Goal: Task Accomplishment & Management: Use online tool/utility

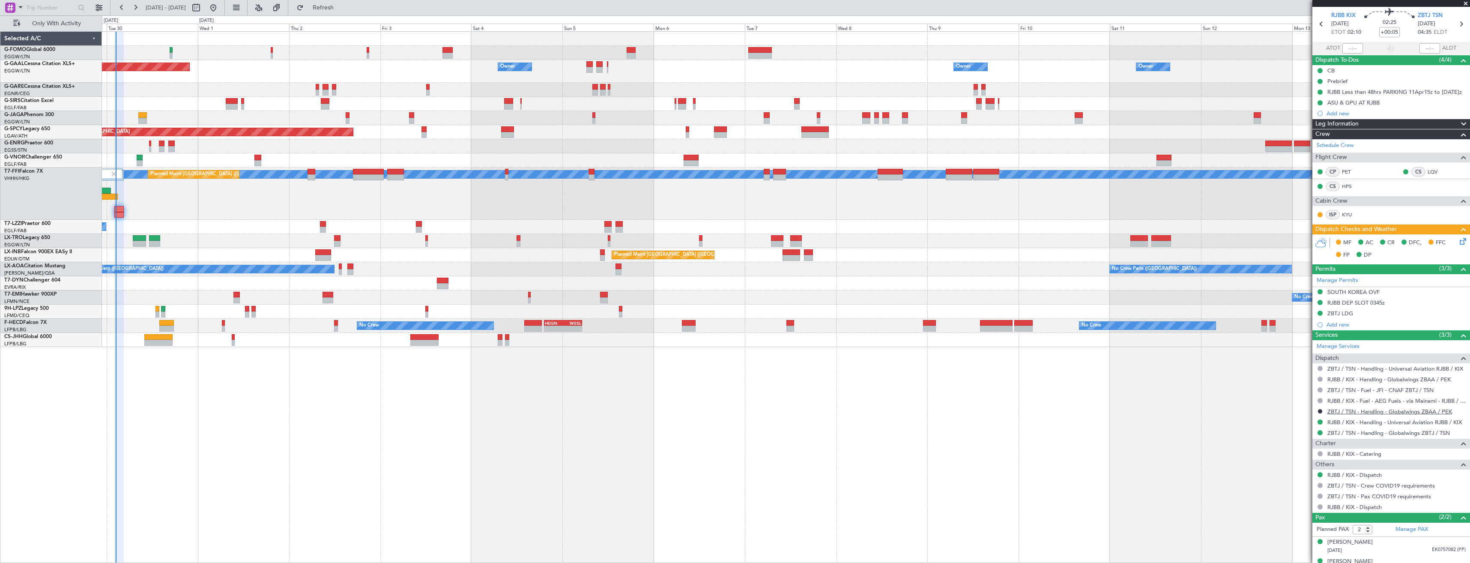
scroll to position [41, 0]
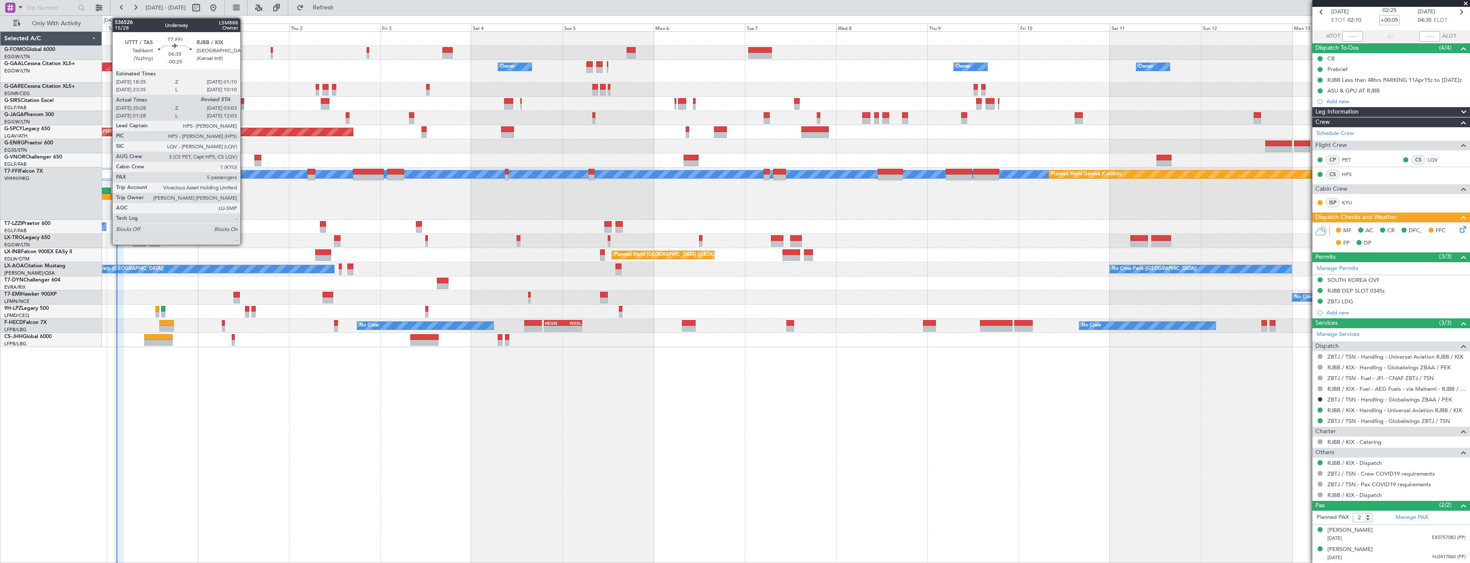
click at [108, 197] on div at bounding box center [105, 197] width 25 height 6
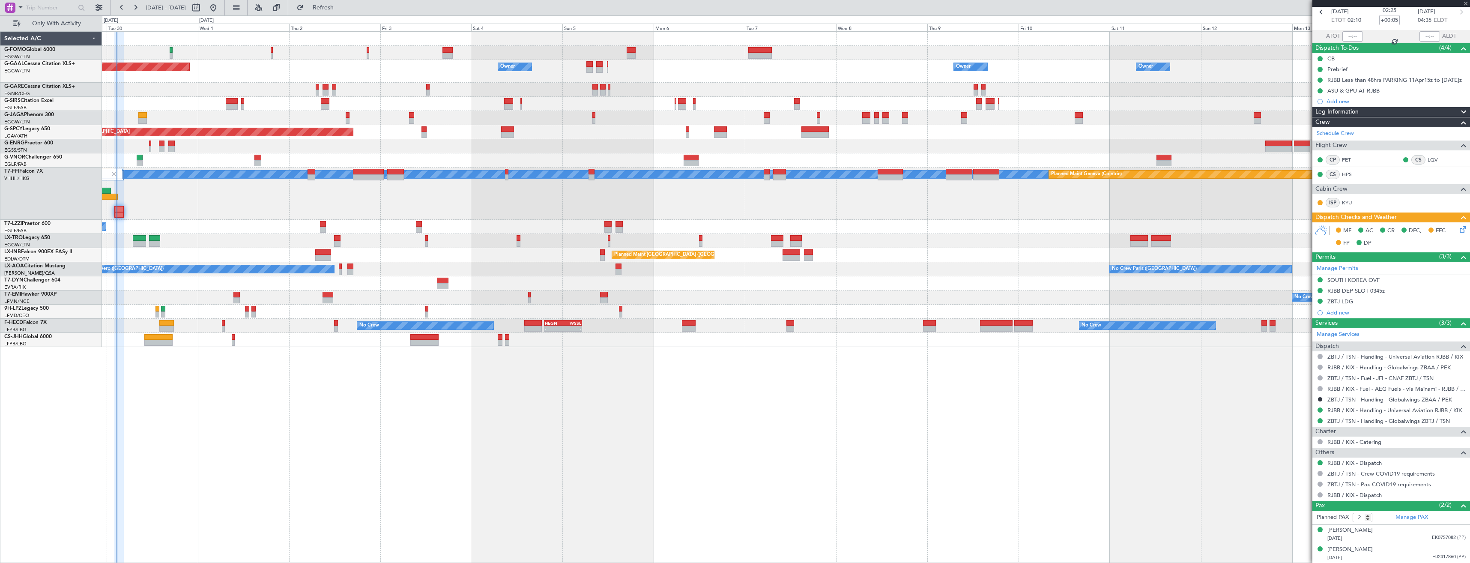
type input "-00:25"
type input "20:28"
type input "5"
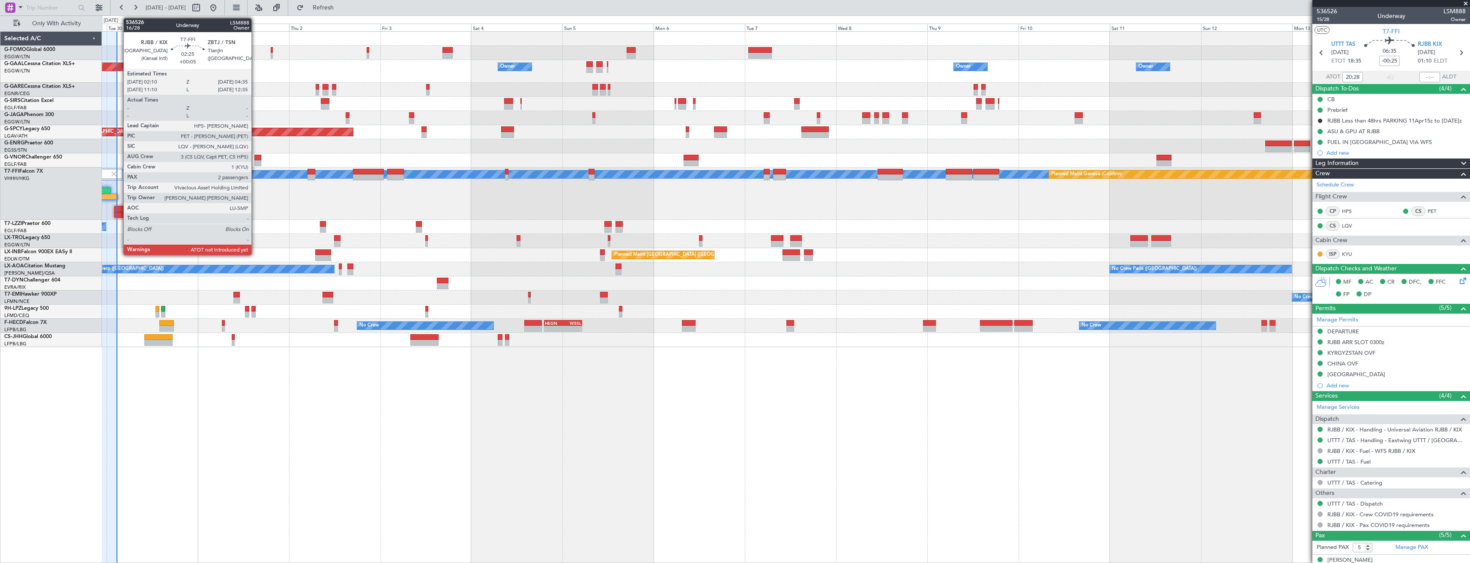
click at [119, 213] on div at bounding box center [118, 215] width 9 height 6
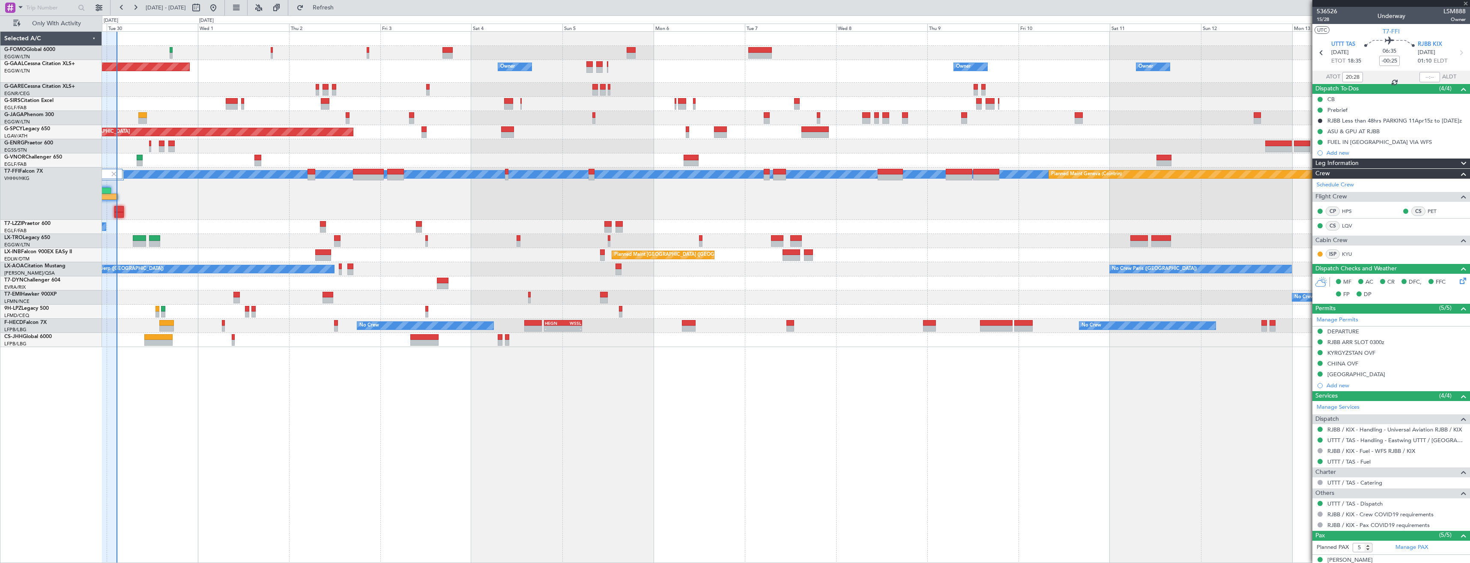
type input "+00:05"
type input "2"
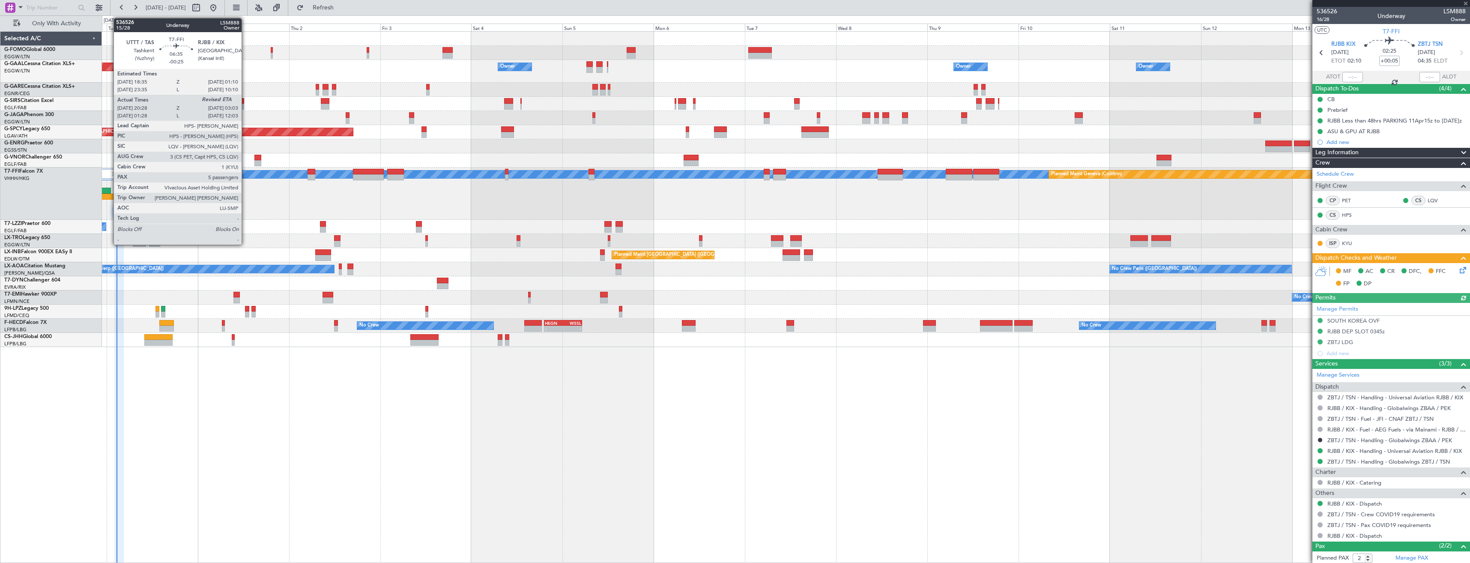
click at [109, 194] on div at bounding box center [105, 197] width 25 height 6
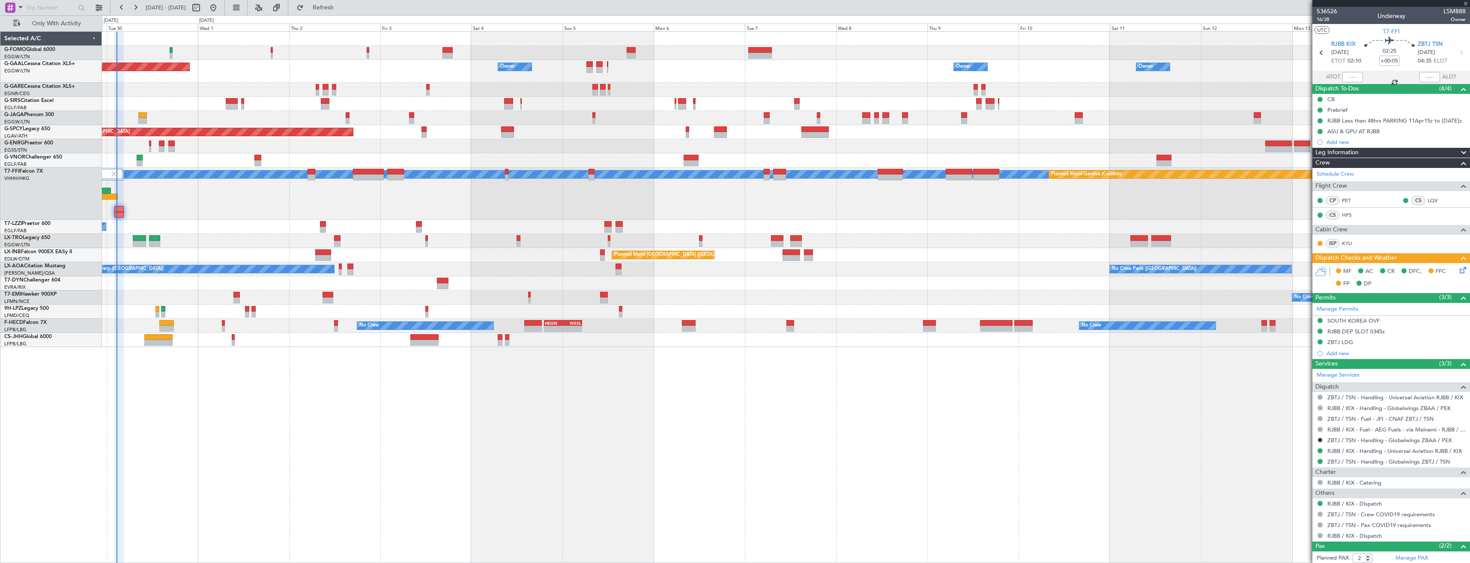
type input "-00:25"
type input "20:28"
type input "5"
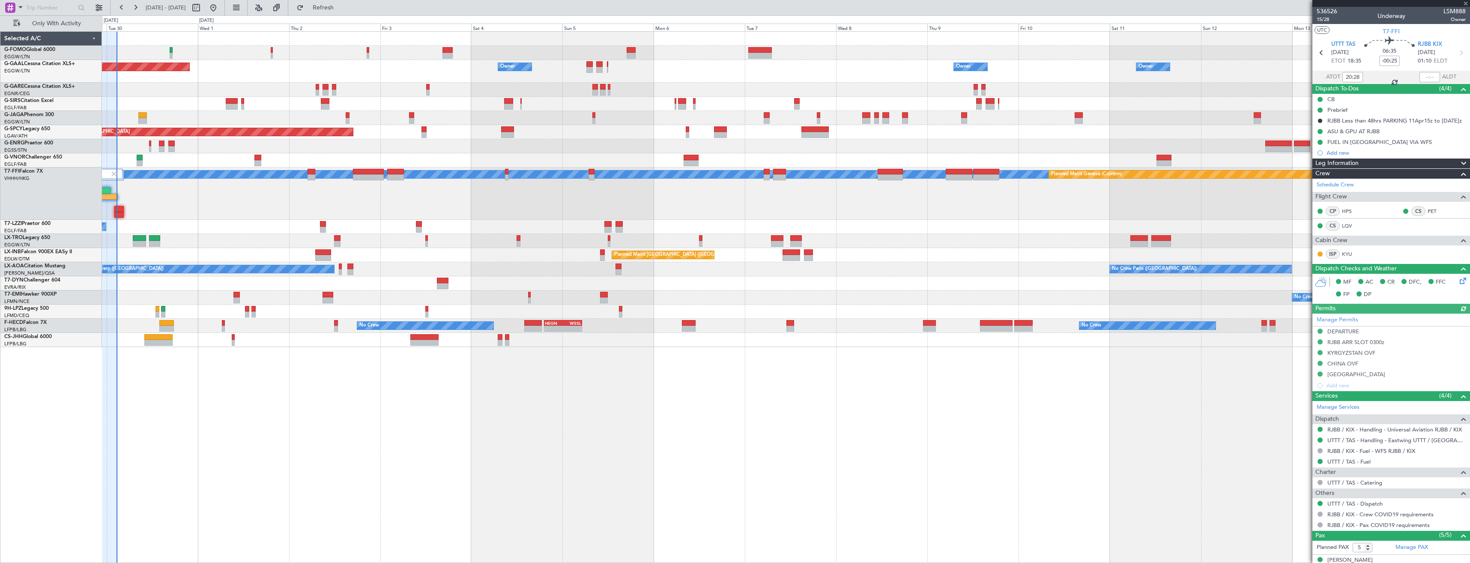
click at [136, 189] on div "Planned Maint [GEOGRAPHIC_DATA] ([GEOGRAPHIC_DATA]) [PERSON_NAME] [PERSON_NAME]…" at bounding box center [786, 194] width 1368 height 52
click at [1456, 56] on icon at bounding box center [1461, 52] width 11 height 11
type input "+00:05"
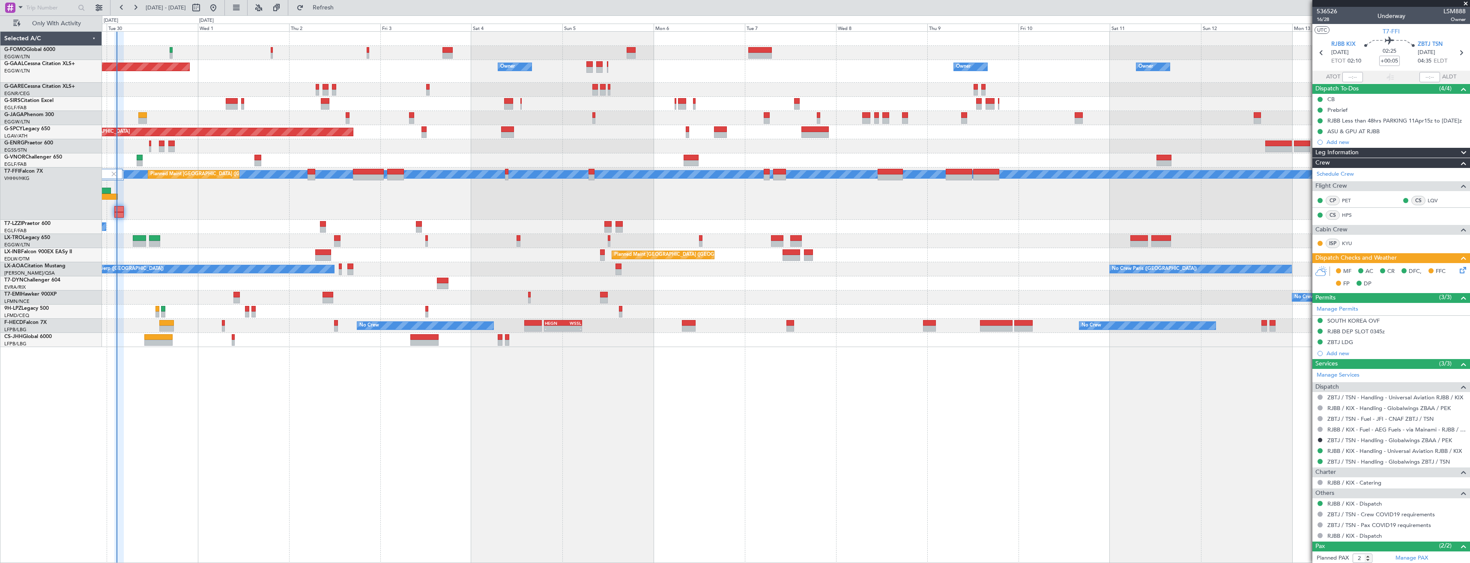
click at [1458, 272] on icon at bounding box center [1461, 268] width 7 height 7
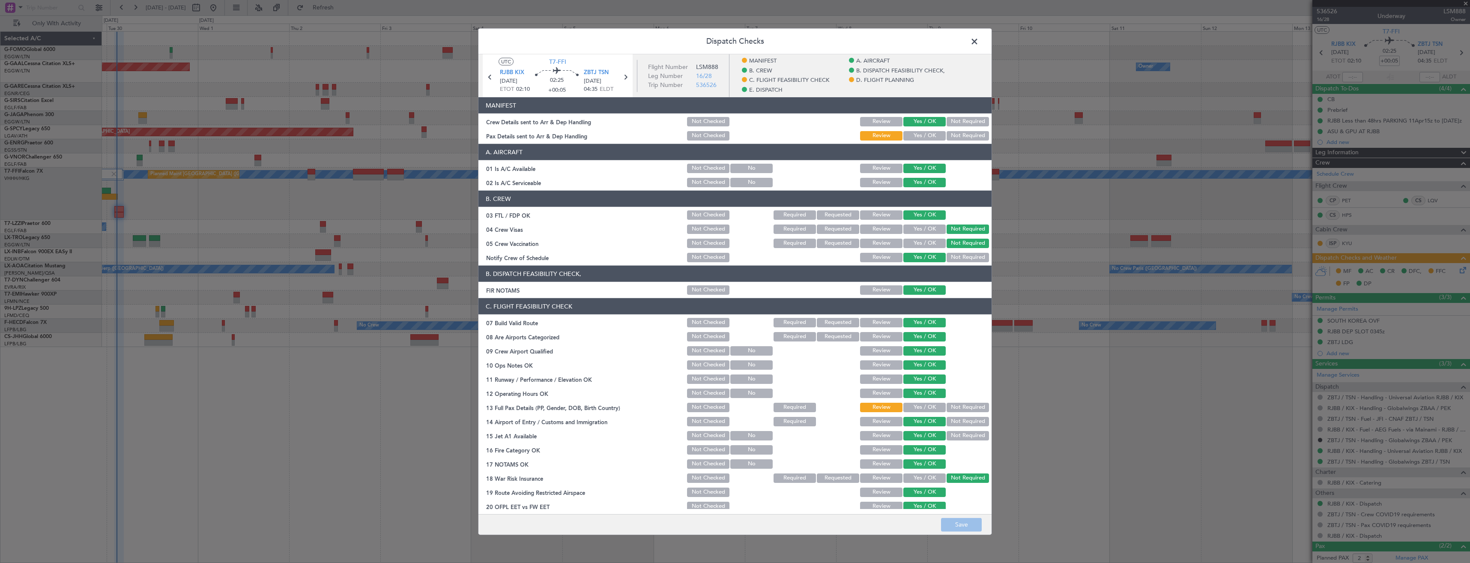
click at [914, 138] on button "Yes / OK" at bounding box center [925, 135] width 42 height 9
click at [907, 408] on button "Yes / OK" at bounding box center [925, 407] width 42 height 9
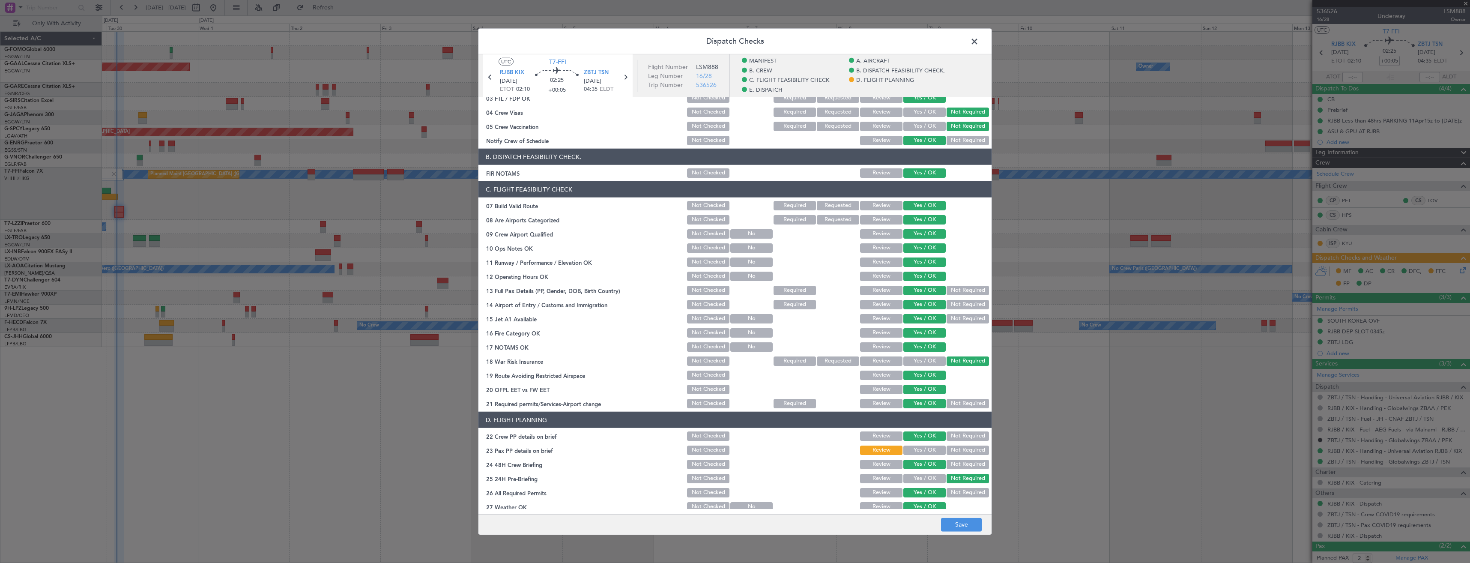
scroll to position [214, 0]
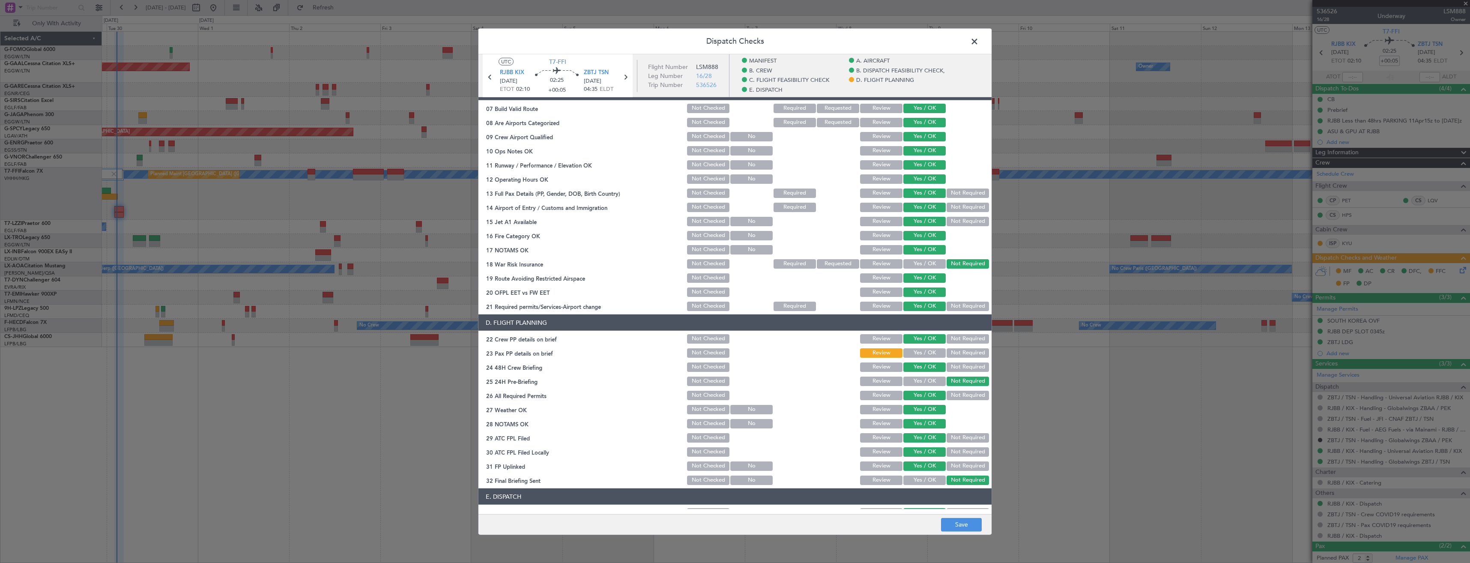
click at [914, 352] on button "Yes / OK" at bounding box center [925, 352] width 42 height 9
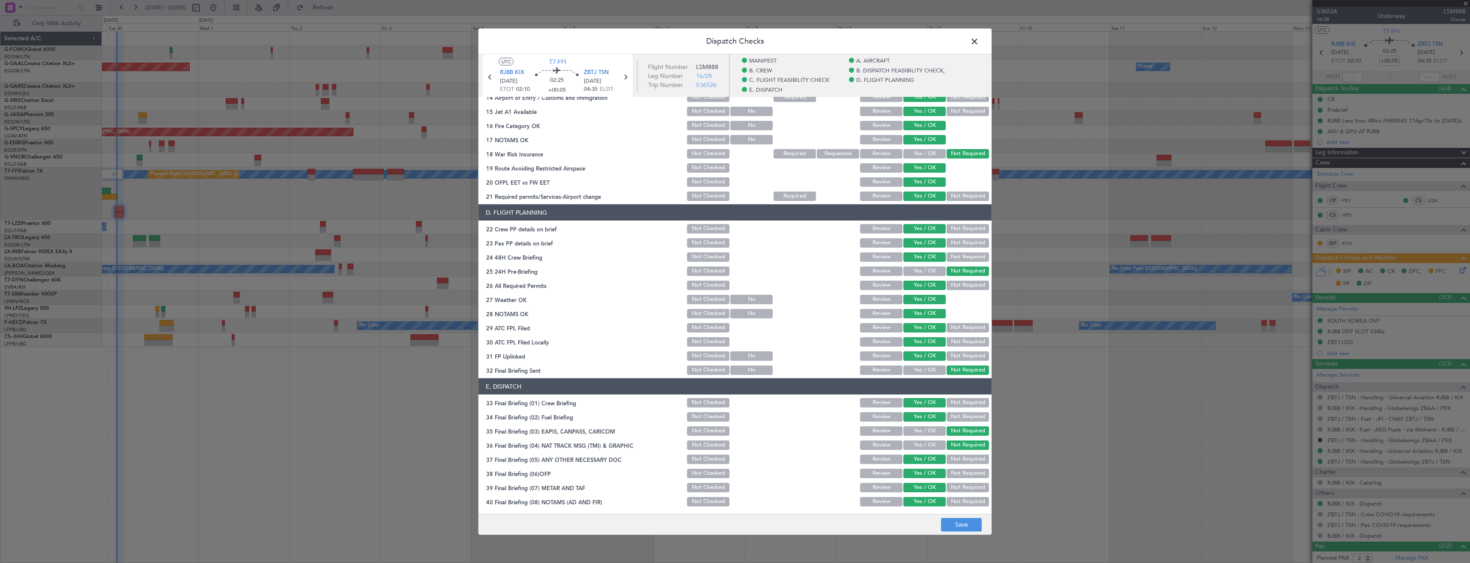
scroll to position [382, 0]
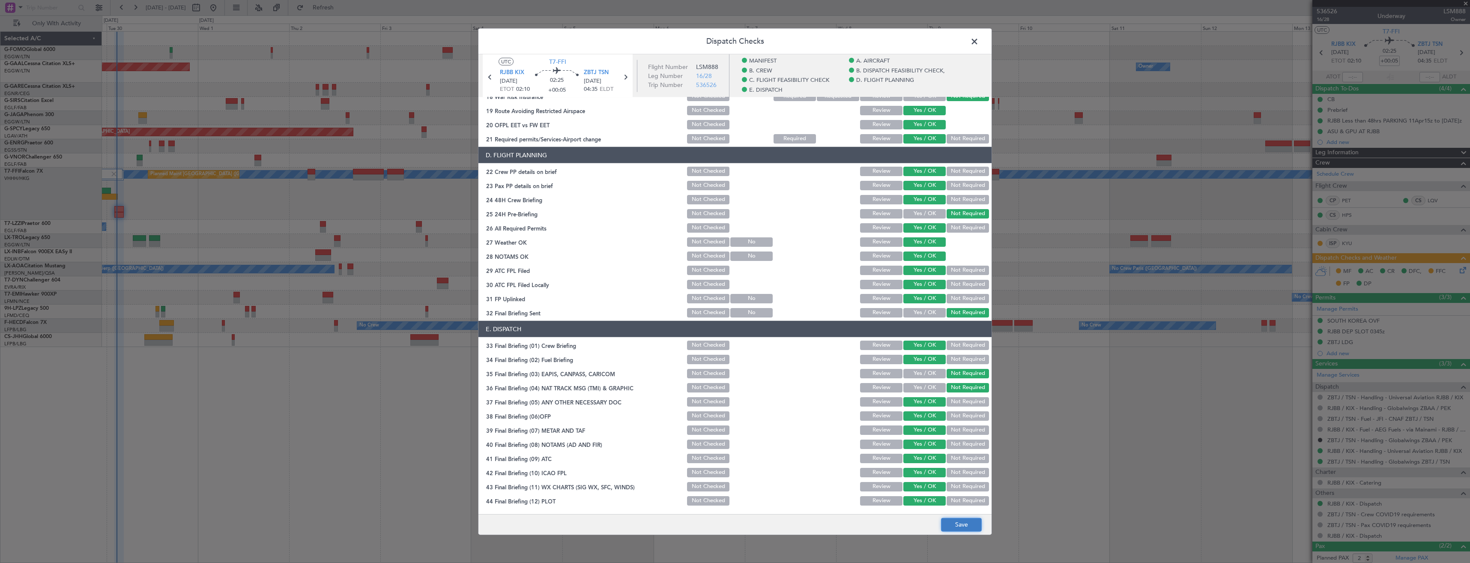
click at [953, 529] on button "Save" at bounding box center [961, 525] width 41 height 14
click at [979, 45] on span at bounding box center [979, 43] width 0 height 17
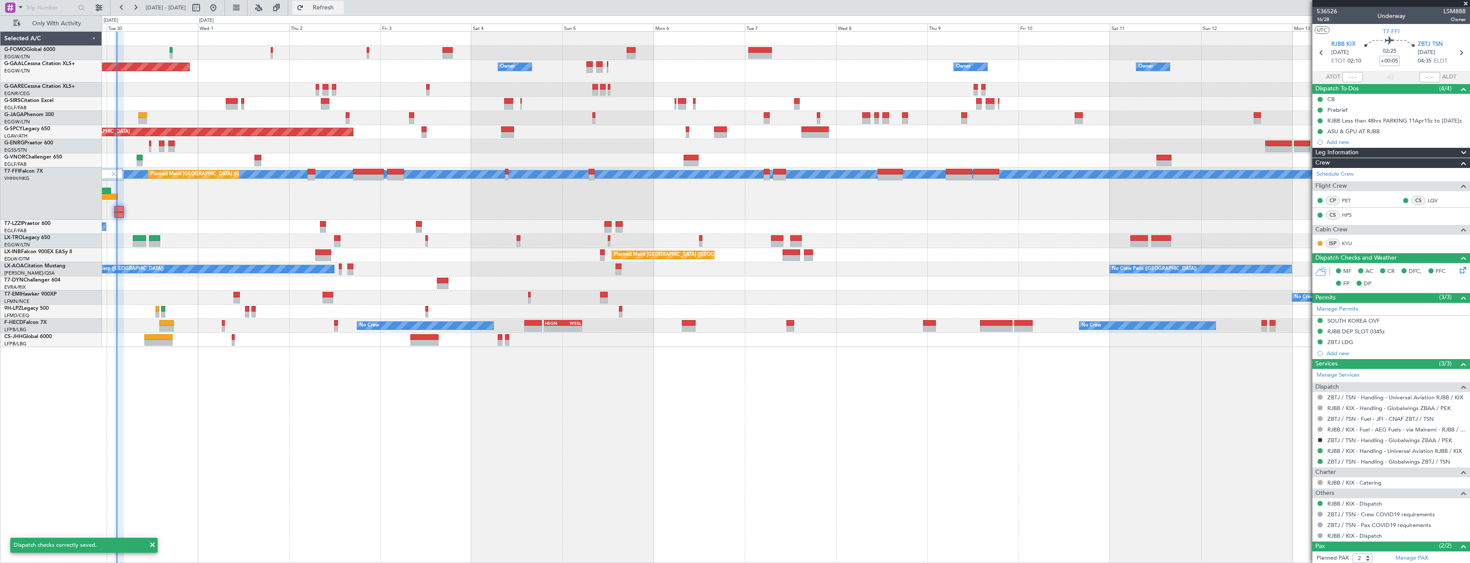
click at [341, 5] on span "Refresh" at bounding box center [323, 8] width 36 height 6
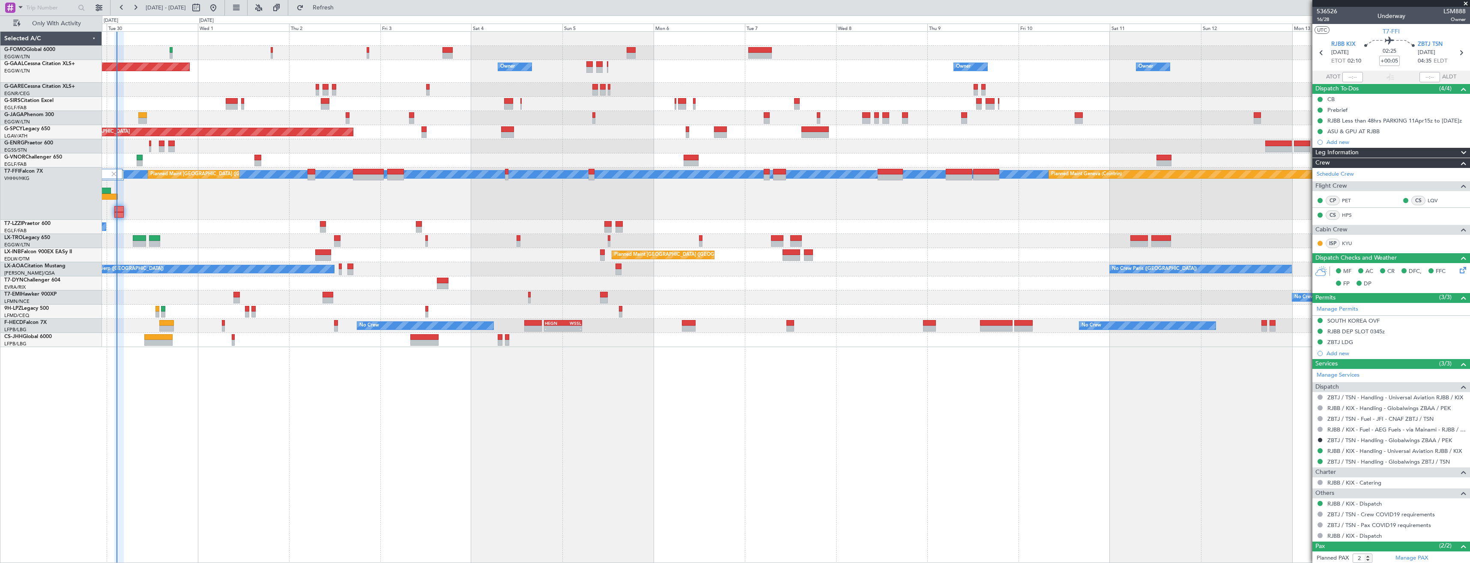
click at [1464, 3] on span at bounding box center [1466, 4] width 9 height 8
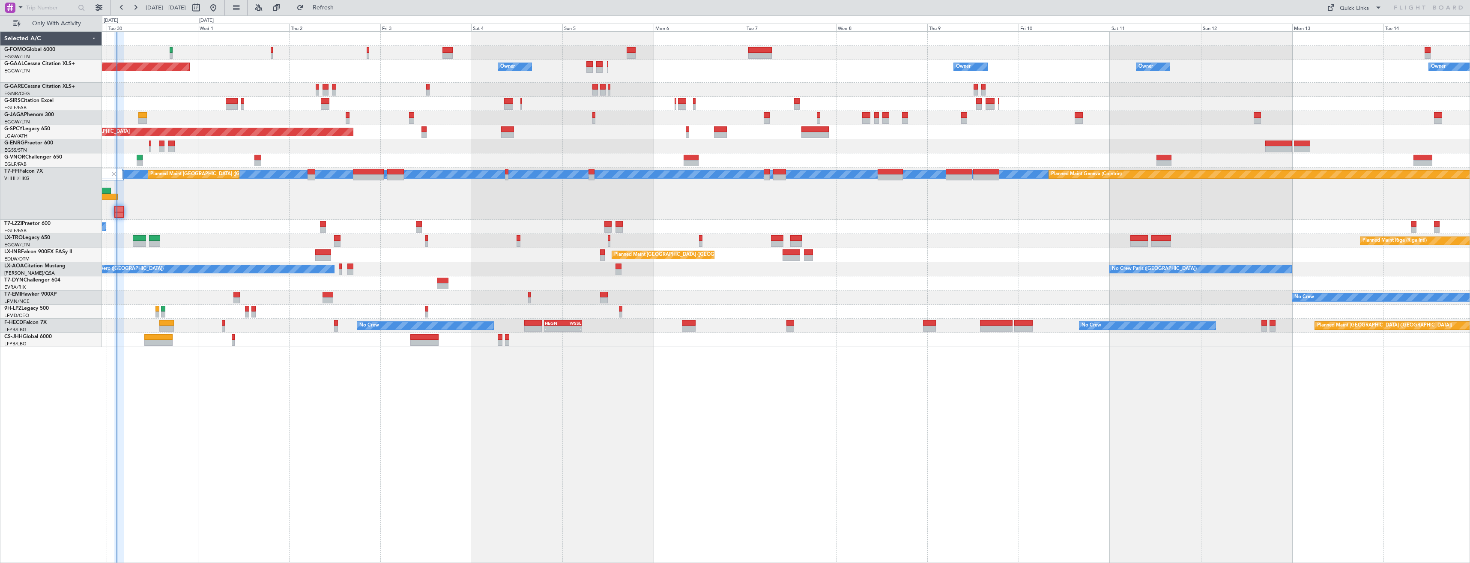
type input "0"
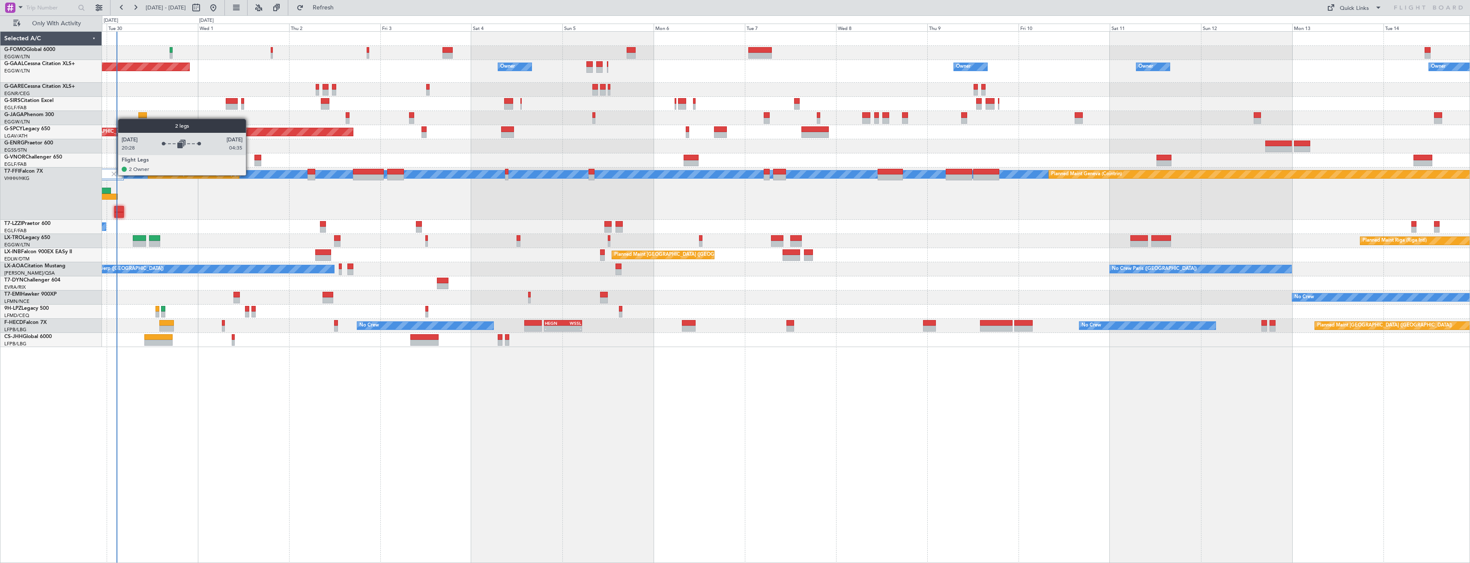
click at [114, 174] on img at bounding box center [114, 174] width 8 height 8
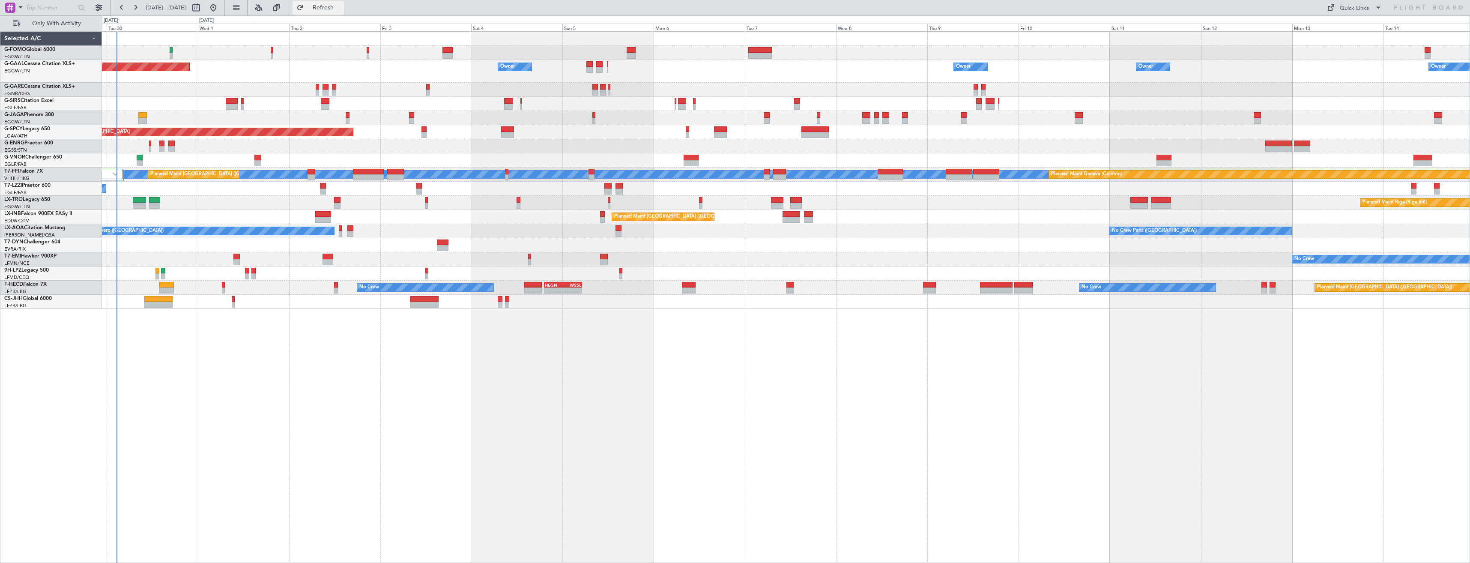
click at [341, 9] on span "Refresh" at bounding box center [323, 8] width 36 height 6
click at [113, 170] on div at bounding box center [108, 174] width 30 height 10
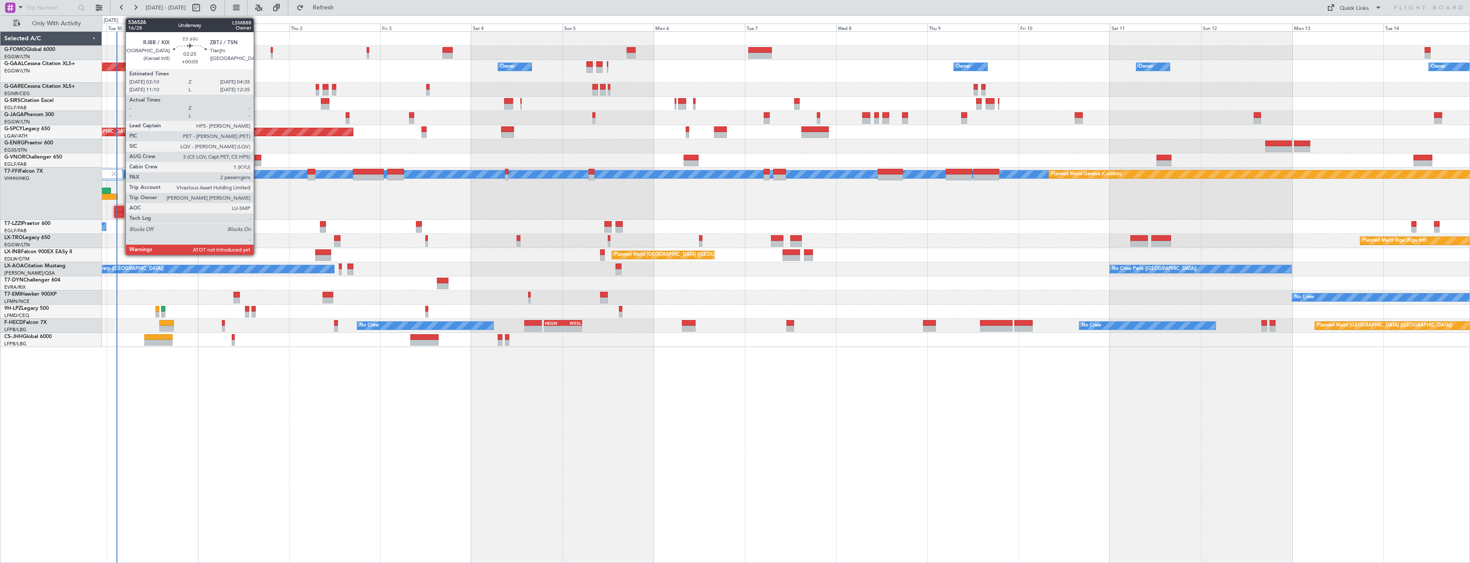
click at [121, 212] on div at bounding box center [118, 215] width 9 height 6
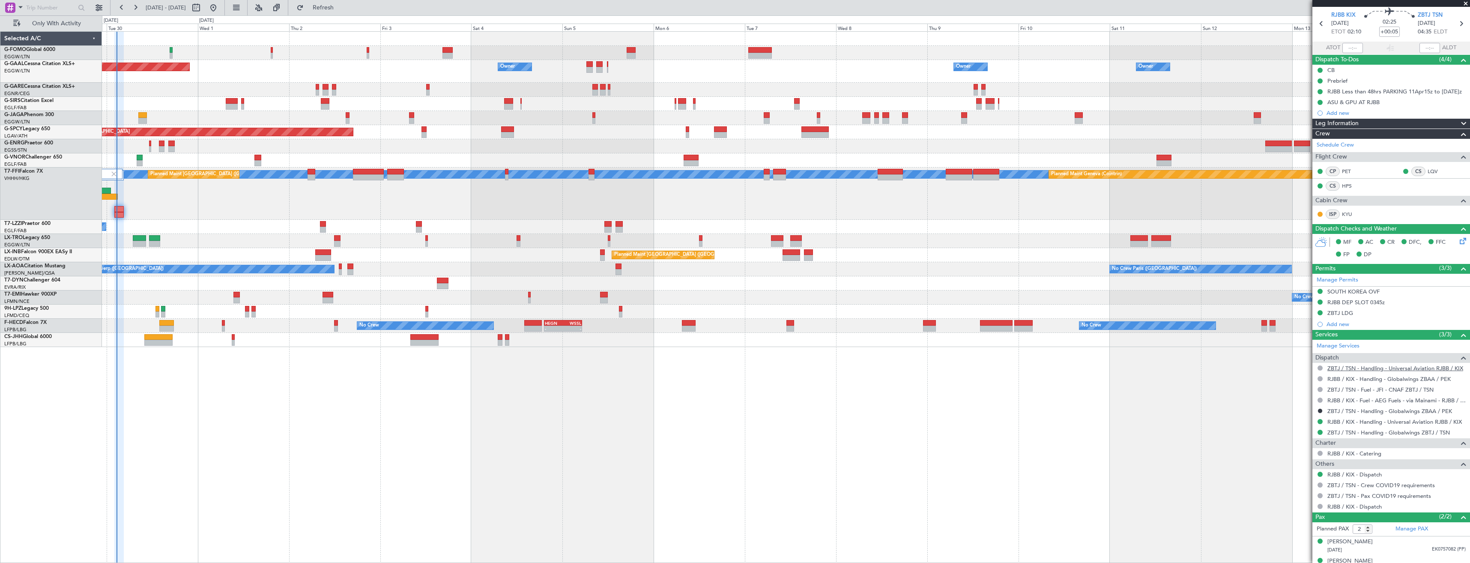
scroll to position [41, 0]
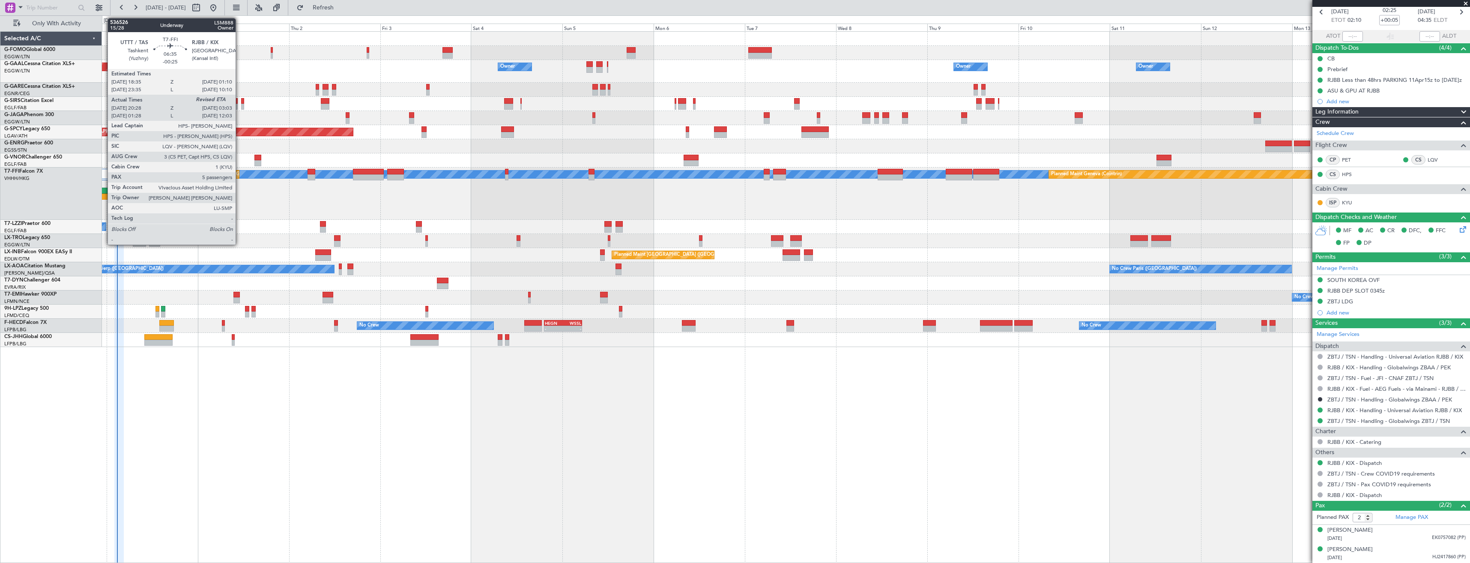
click at [103, 197] on div at bounding box center [105, 197] width 25 height 6
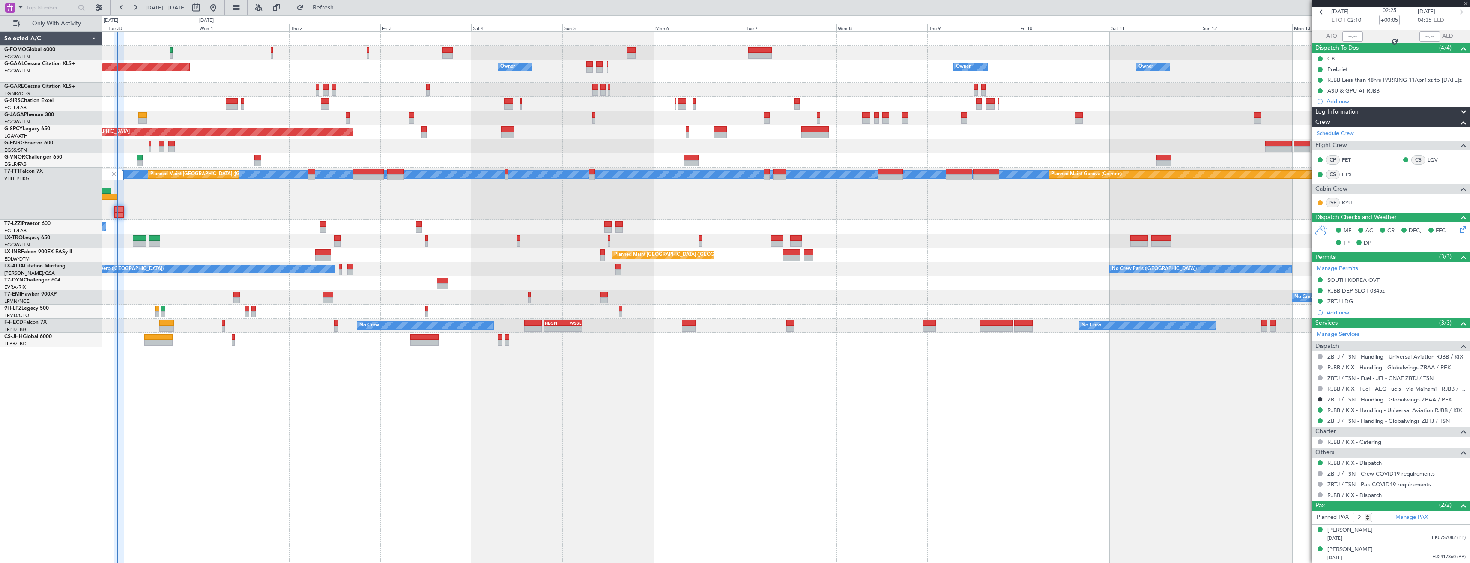
type input "-00:25"
type input "20:28"
type input "5"
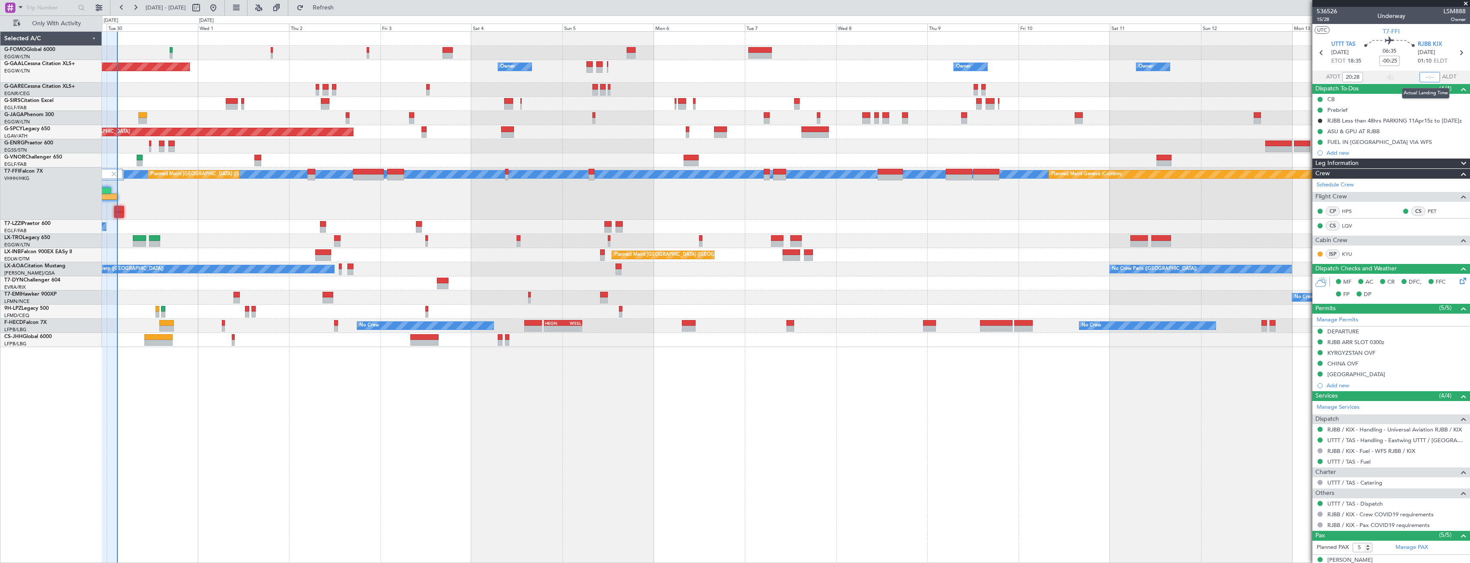
click at [1426, 79] on input "text" at bounding box center [1430, 77] width 21 height 10
type input "02:45"
click at [335, 10] on span "Refresh" at bounding box center [323, 8] width 36 height 6
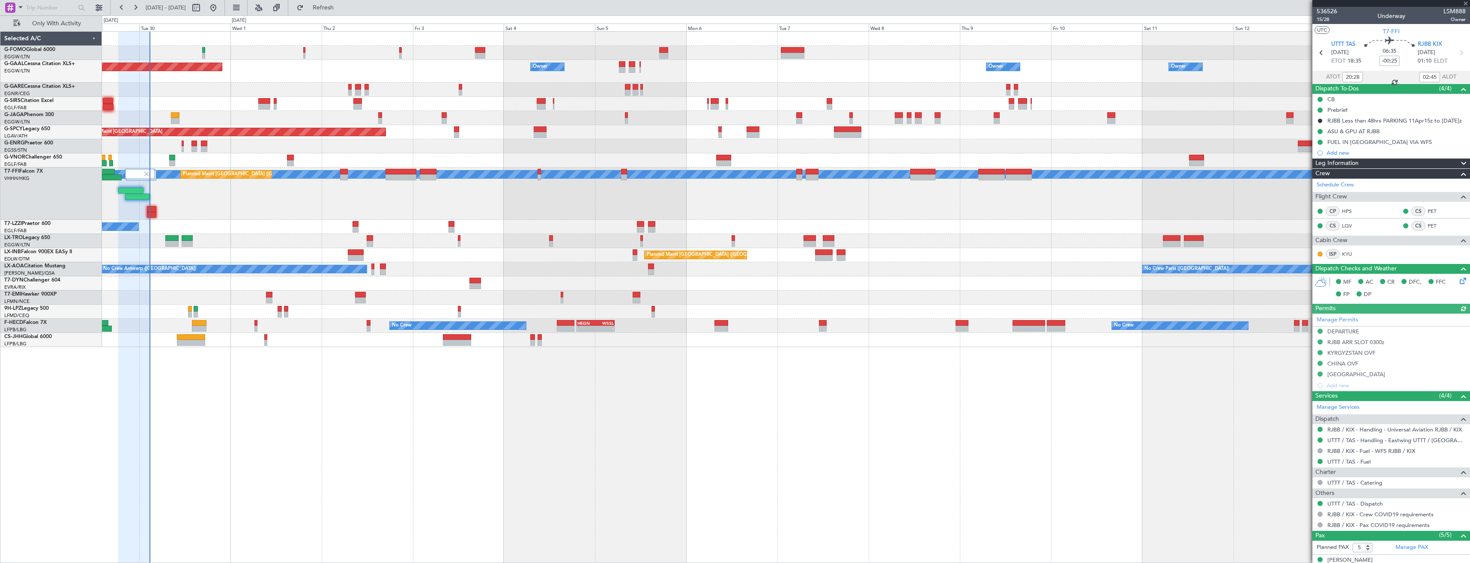
click at [270, 198] on div "Planned Maint Geneva (Cointrin) [PERSON_NAME] [PERSON_NAME] Planned Maint [GEOG…" at bounding box center [786, 194] width 1368 height 52
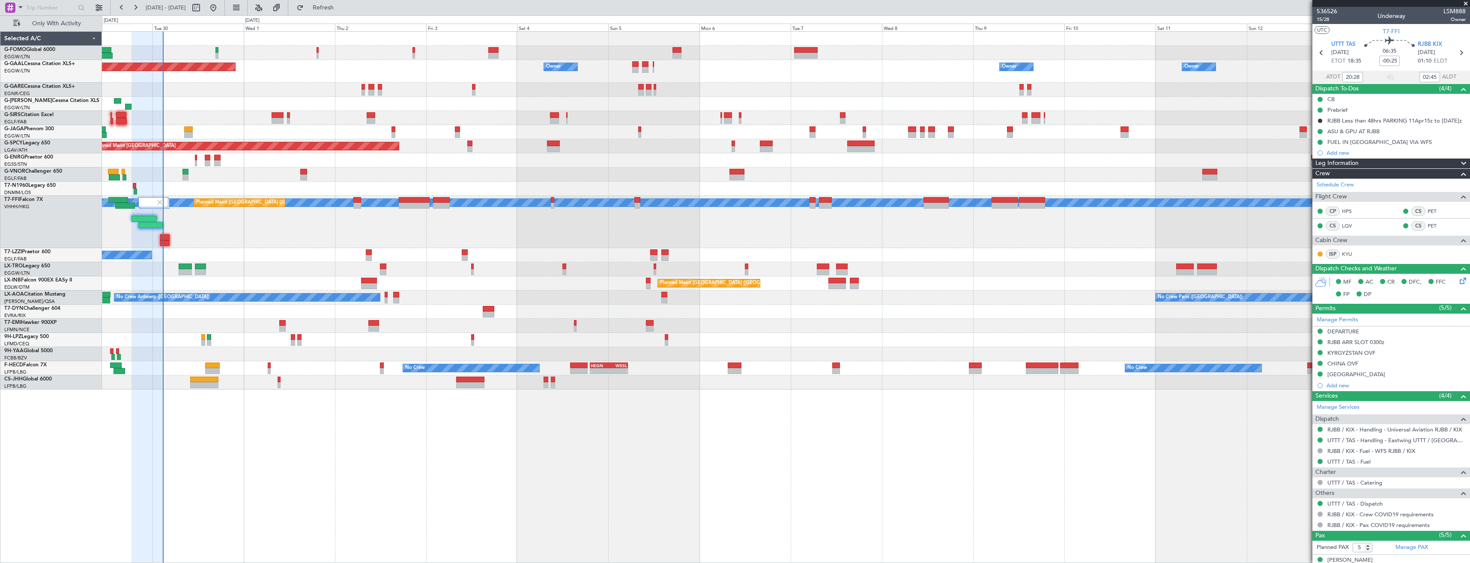
drag, startPoint x: 1466, startPoint y: 5, endPoint x: 1442, endPoint y: 0, distance: 24.9
click at [1467, 5] on span at bounding box center [1466, 4] width 9 height 8
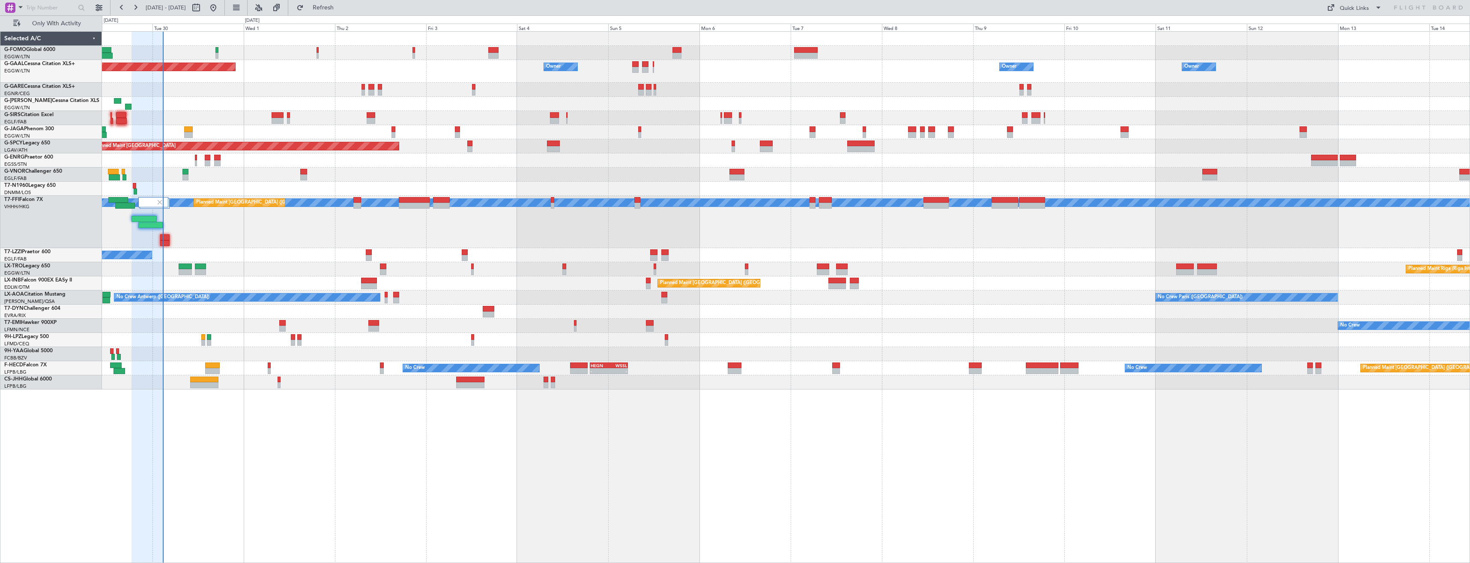
type input "0"
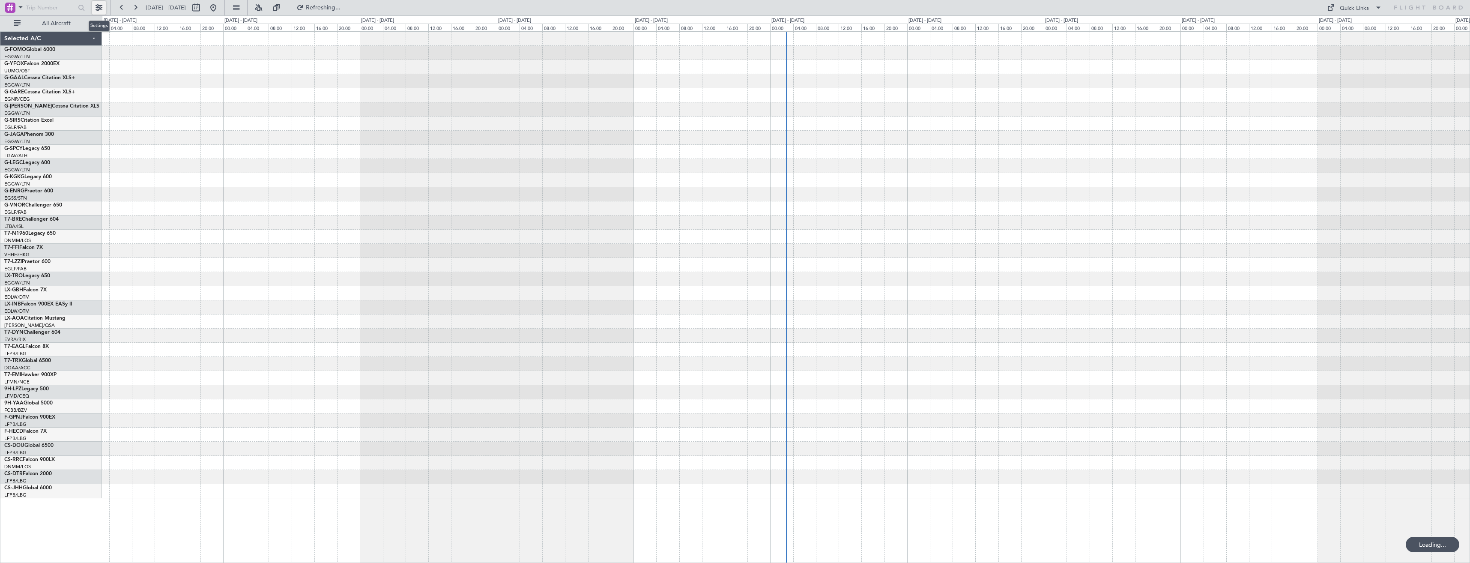
click at [99, 9] on button at bounding box center [99, 8] width 14 height 14
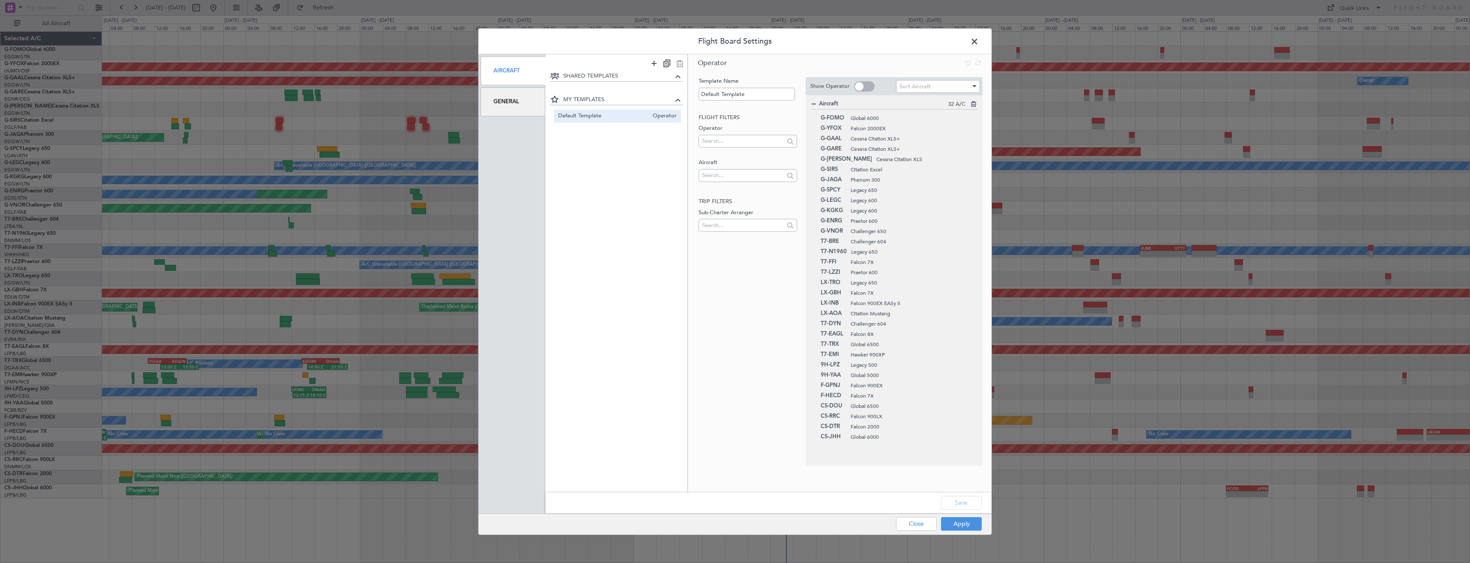
drag, startPoint x: 971, startPoint y: 41, endPoint x: 953, endPoint y: 42, distance: 18.5
click at [979, 42] on span at bounding box center [979, 43] width 0 height 17
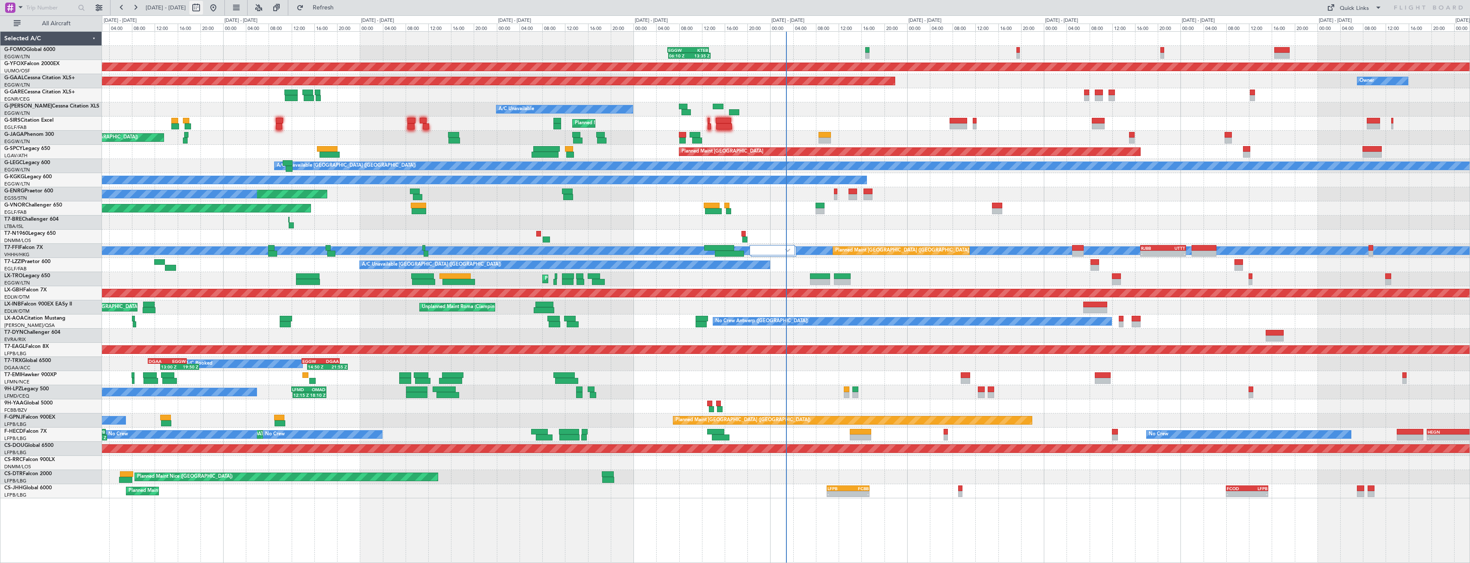
click at [203, 10] on button at bounding box center [196, 8] width 14 height 14
select select "9"
select select "2025"
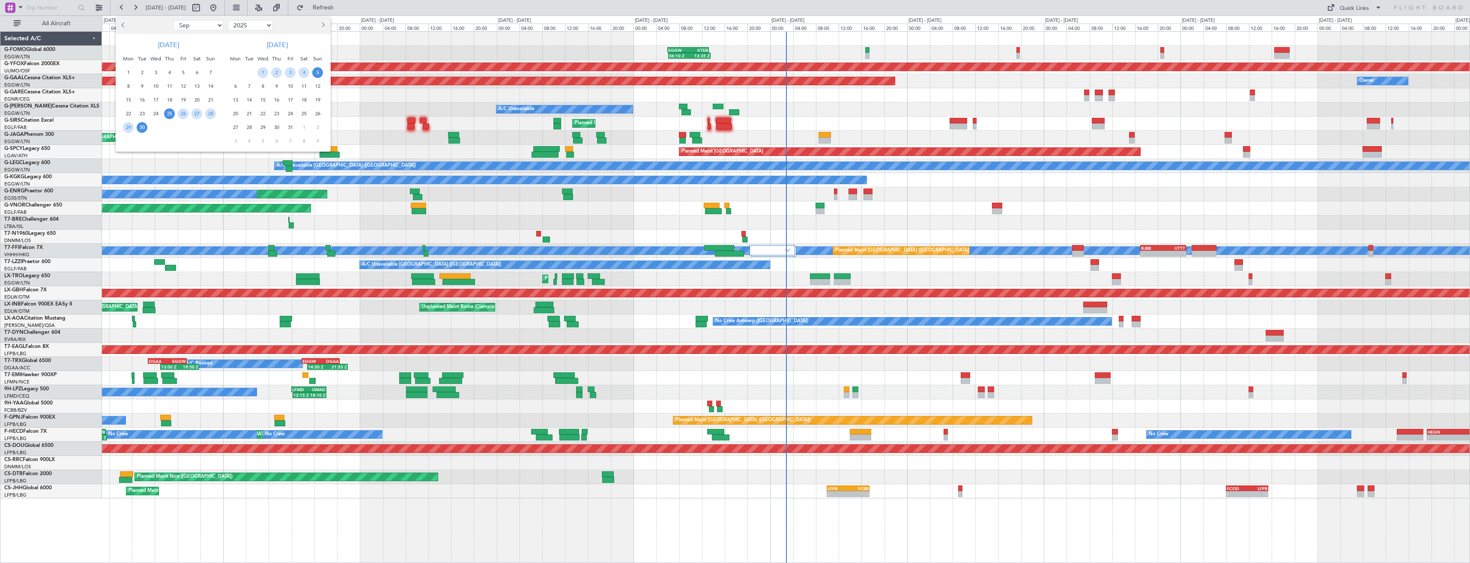
click at [138, 128] on span "30" at bounding box center [142, 127] width 11 height 11
click at [247, 99] on span "14" at bounding box center [249, 100] width 11 height 11
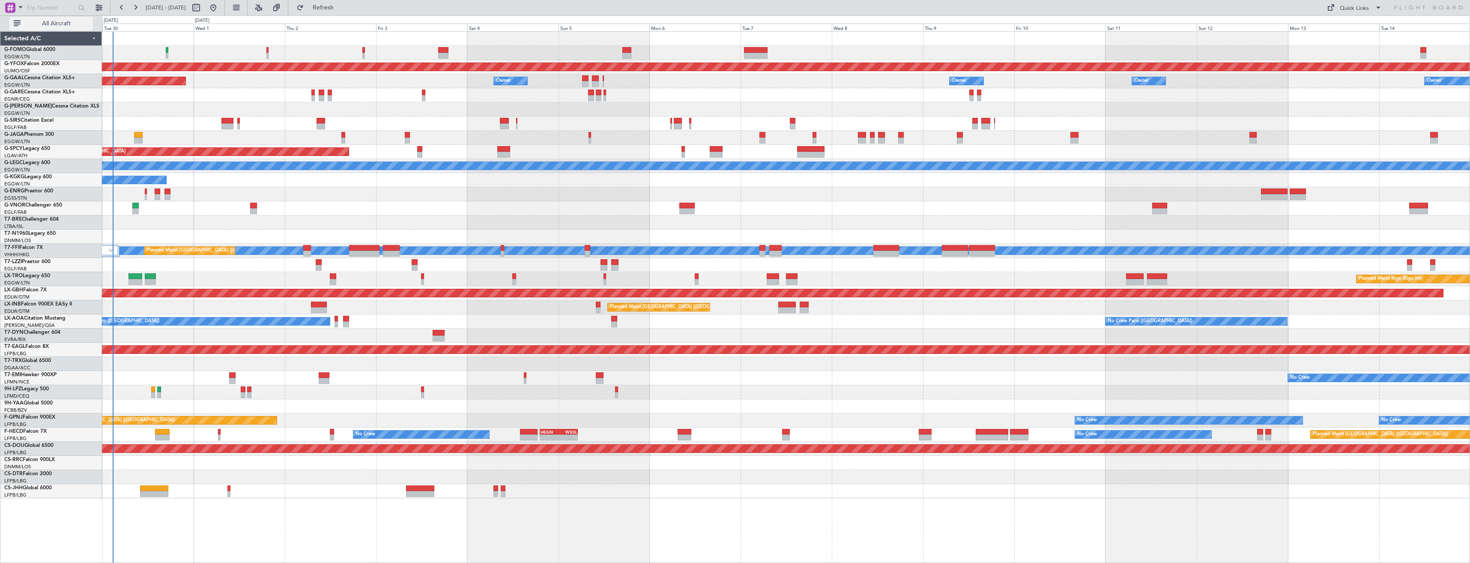
click at [77, 24] on span "All Aircraft" at bounding box center [56, 24] width 68 height 6
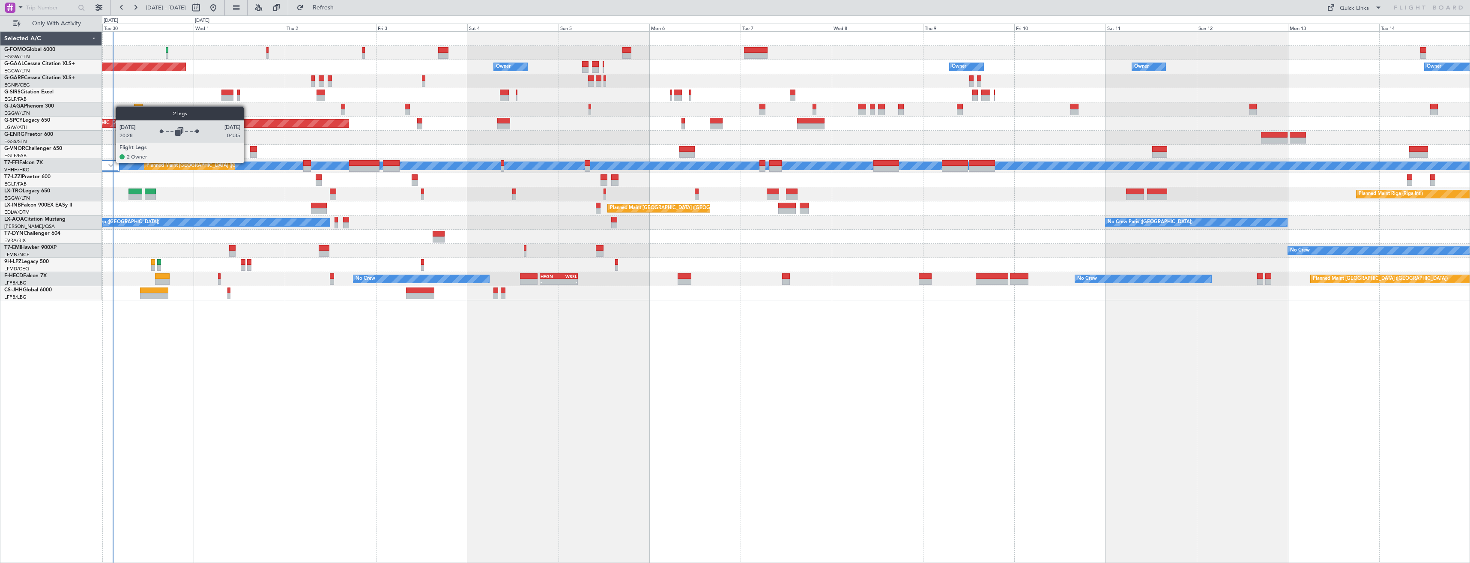
click at [111, 162] on div at bounding box center [104, 165] width 30 height 10
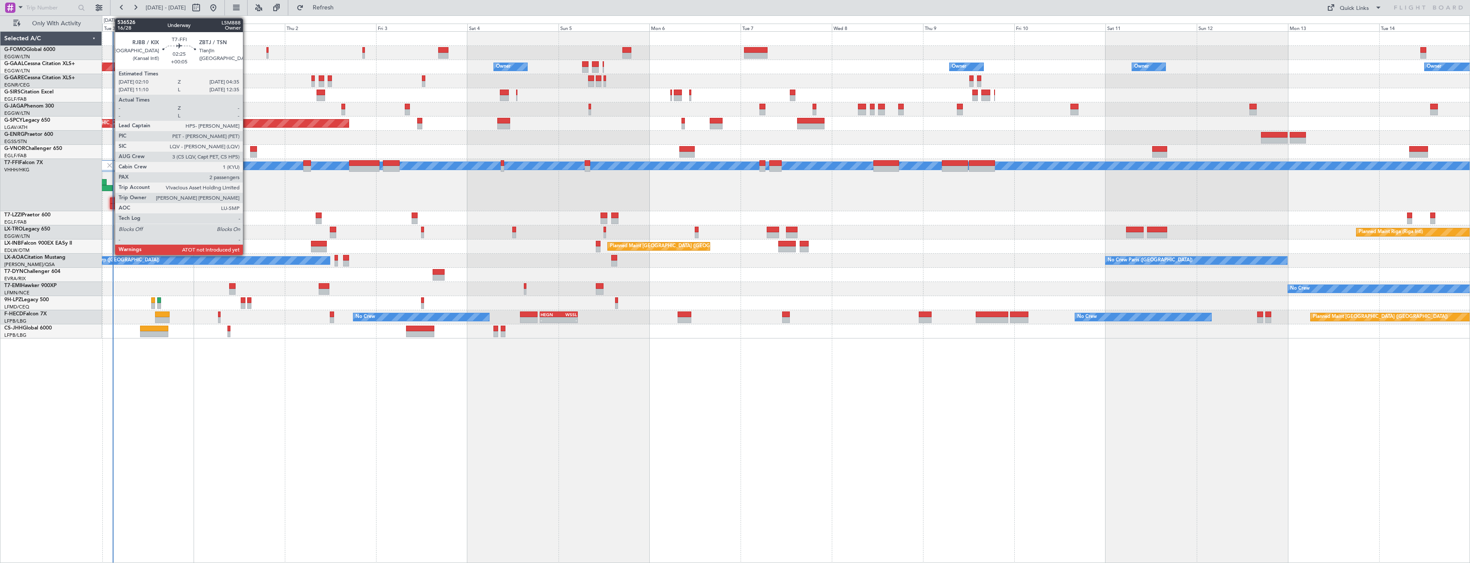
click at [111, 200] on div at bounding box center [114, 201] width 9 height 6
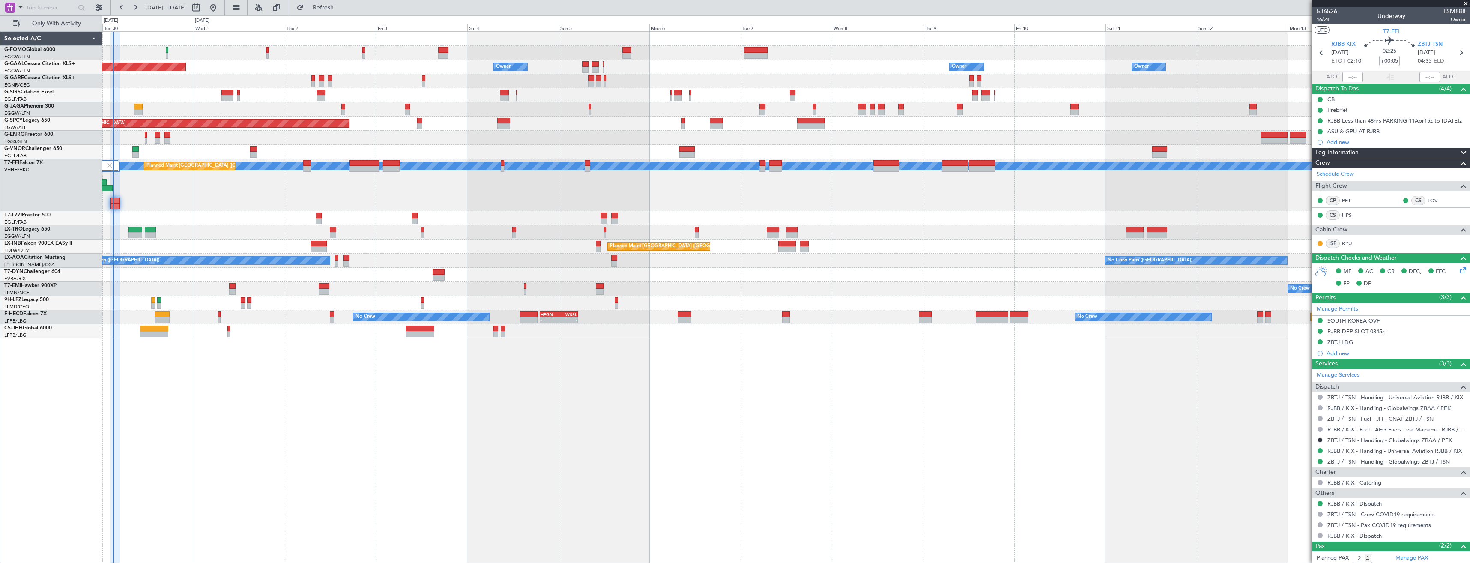
click at [1464, 4] on span at bounding box center [1466, 4] width 9 height 8
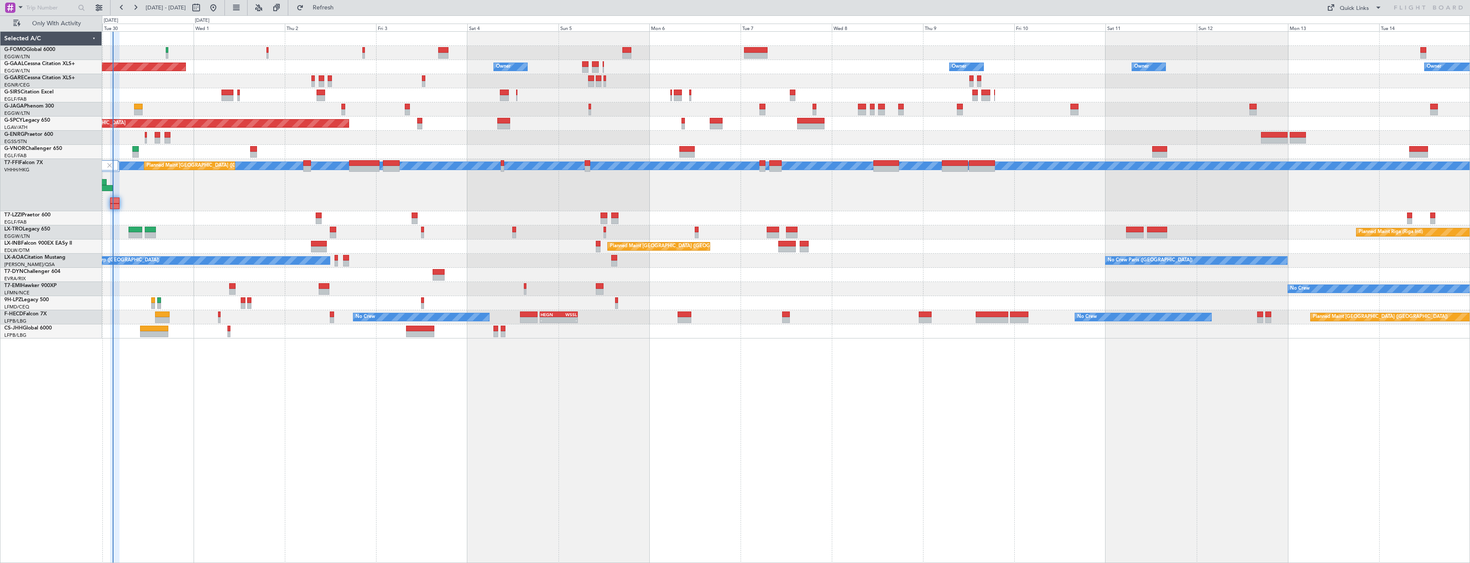
type input "0"
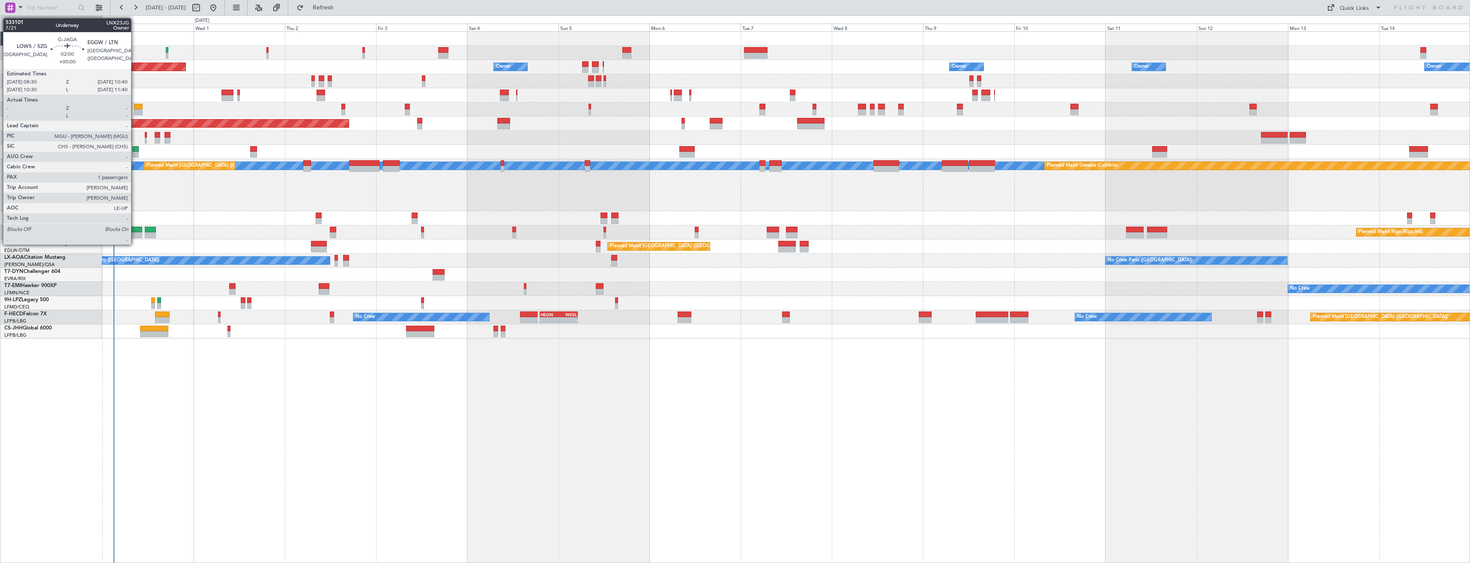
click at [135, 108] on div at bounding box center [138, 107] width 9 height 6
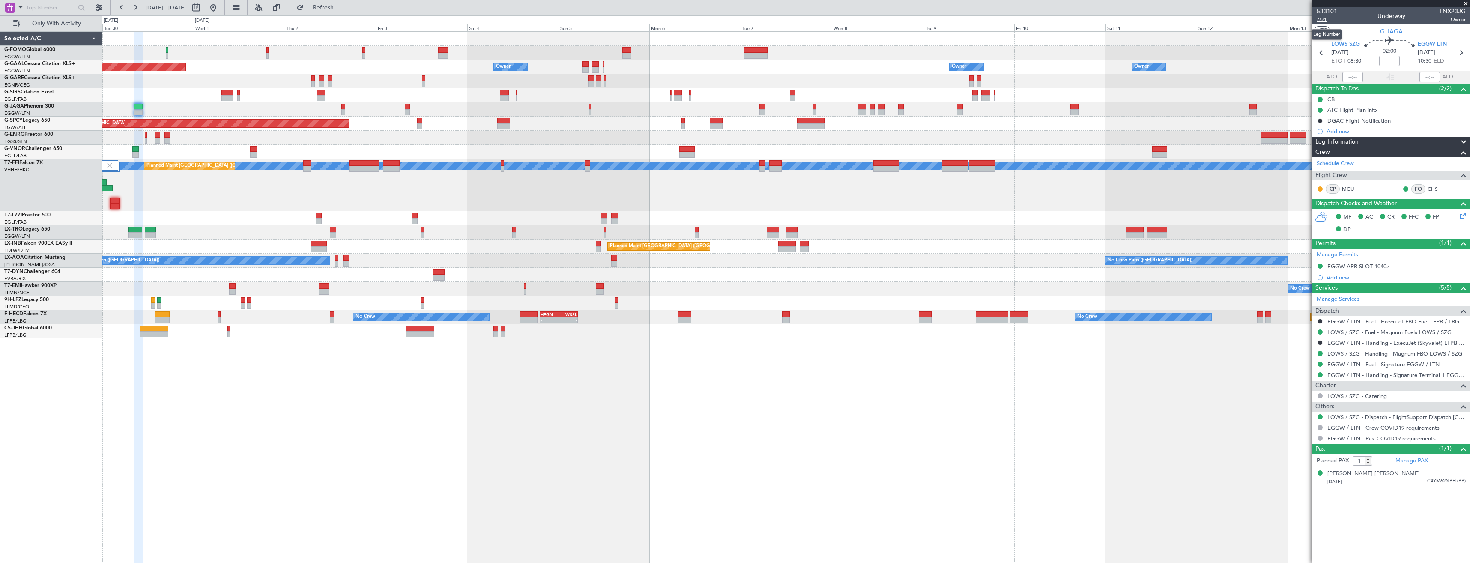
click at [1323, 16] on span "7/21" at bounding box center [1327, 19] width 21 height 7
click at [110, 166] on img at bounding box center [110, 166] width 8 height 8
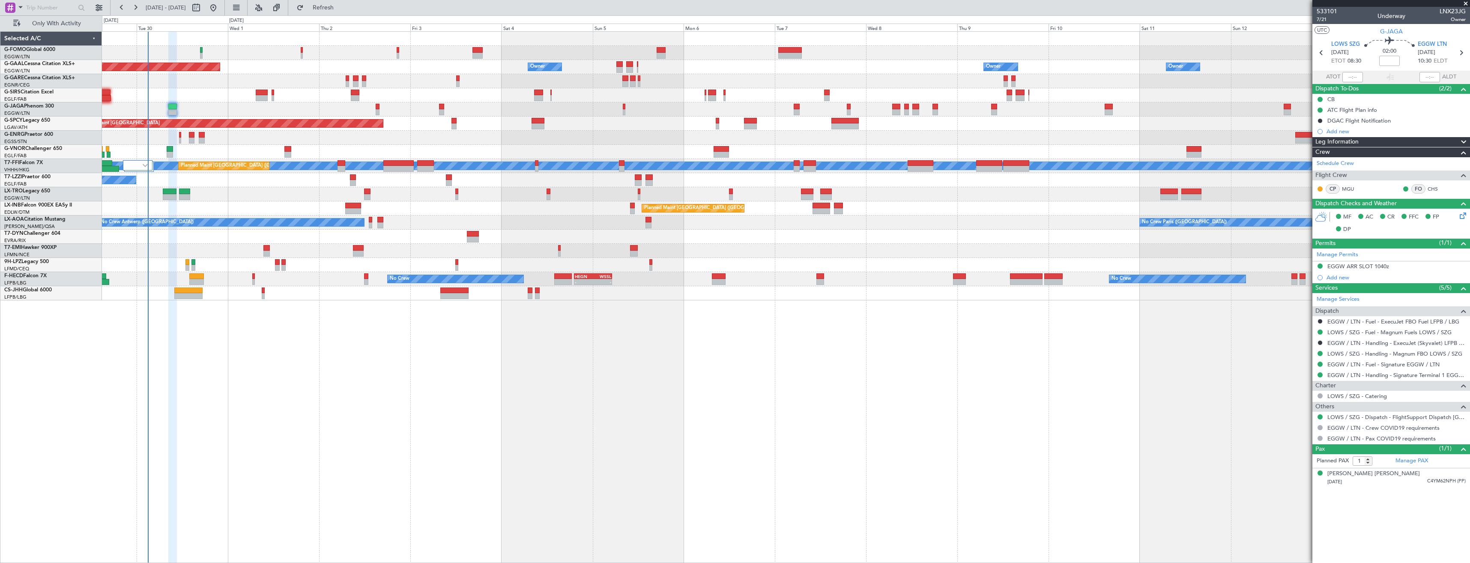
click at [257, 192] on div "Planned Maint Riga (Riga Intl) Planned Maint London (Luton)" at bounding box center [786, 194] width 1368 height 14
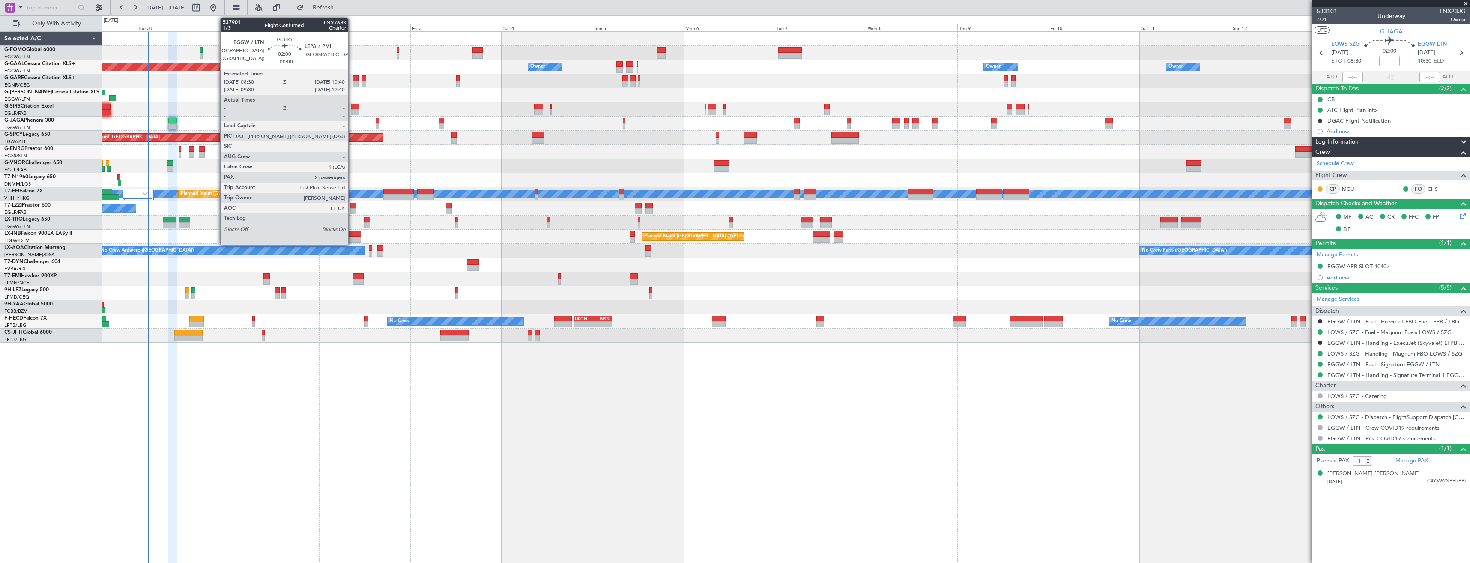
click at [352, 113] on div at bounding box center [355, 112] width 9 height 6
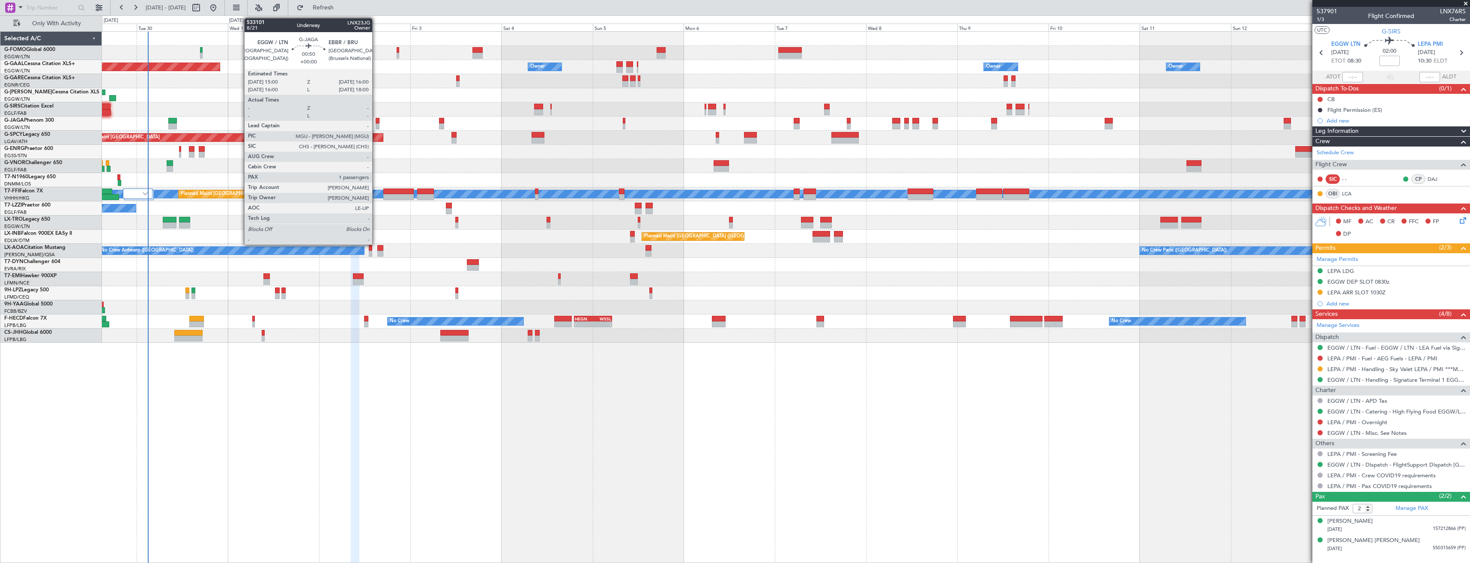
click at [376, 125] on div at bounding box center [378, 126] width 4 height 6
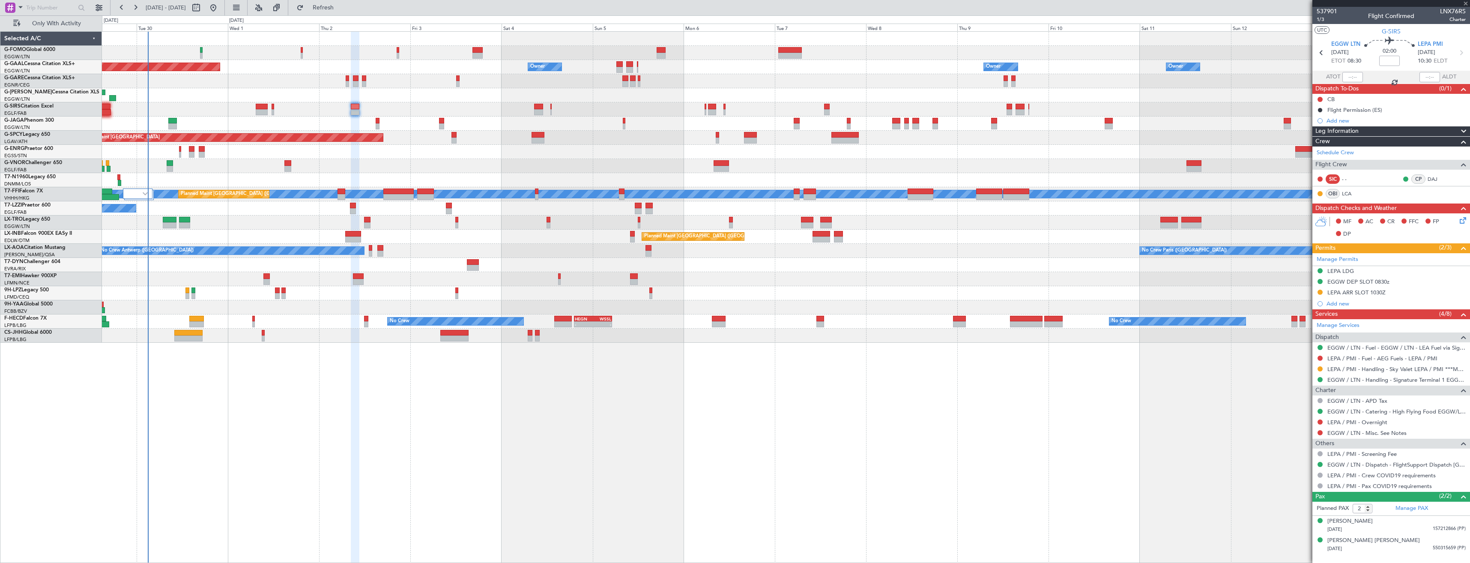
type input "1"
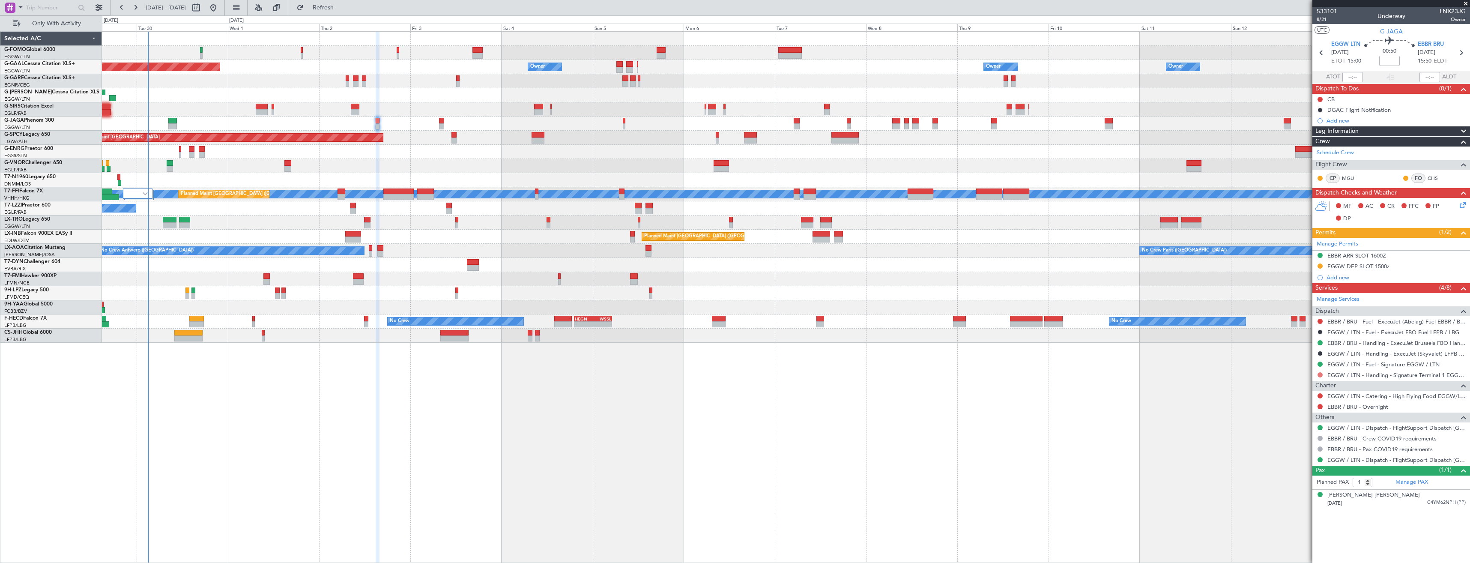
click at [1320, 376] on button at bounding box center [1320, 374] width 5 height 5
click at [1311, 427] on li "Requested" at bounding box center [1320, 425] width 99 height 13
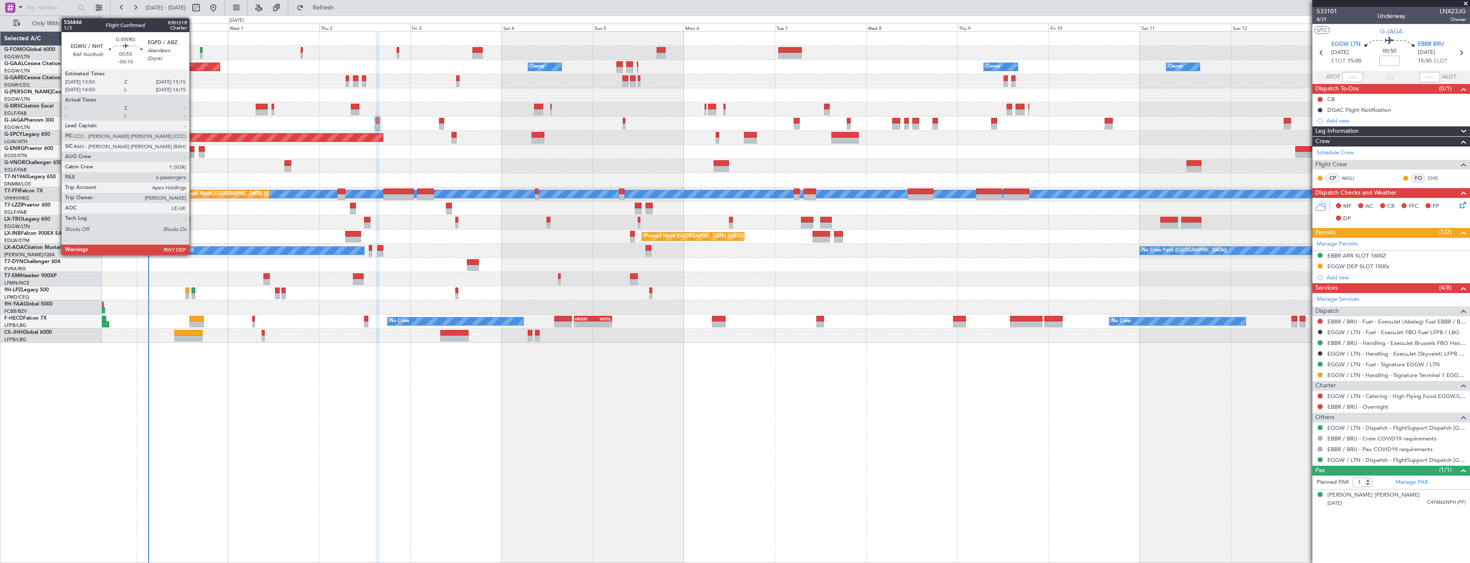
click at [218, 149] on div "Unplanned Maint London (Stansted) A/C Unavailable" at bounding box center [786, 152] width 1368 height 14
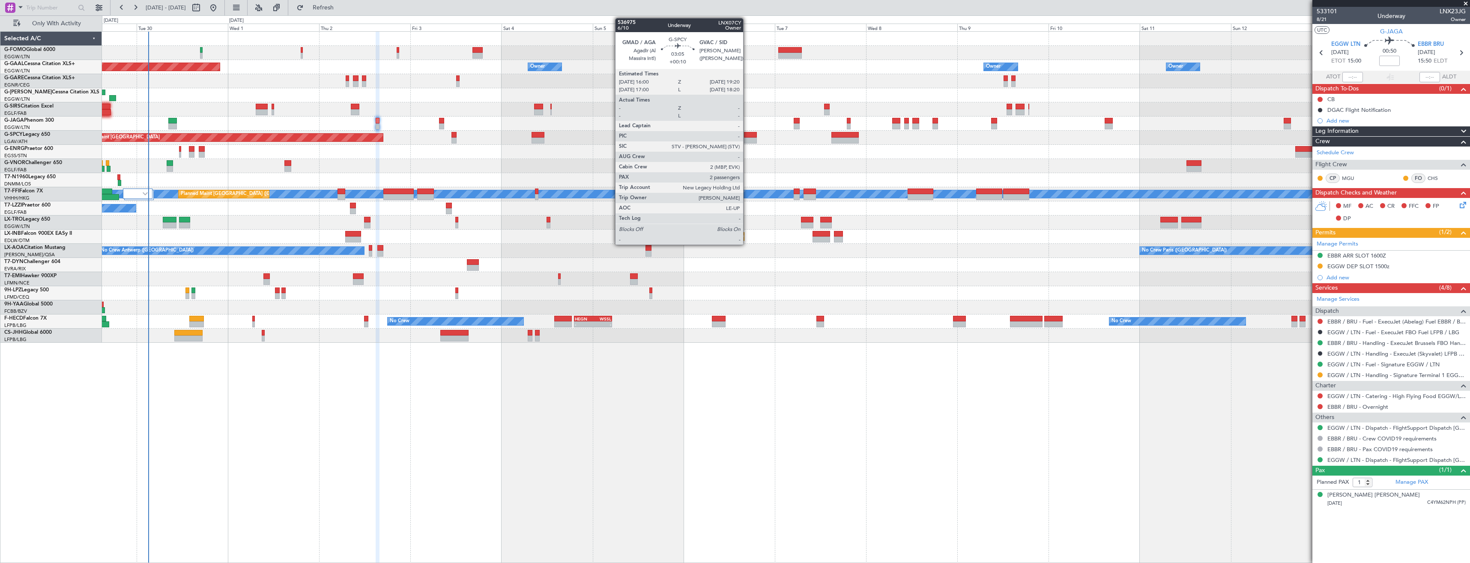
click at [747, 139] on div at bounding box center [750, 141] width 13 height 6
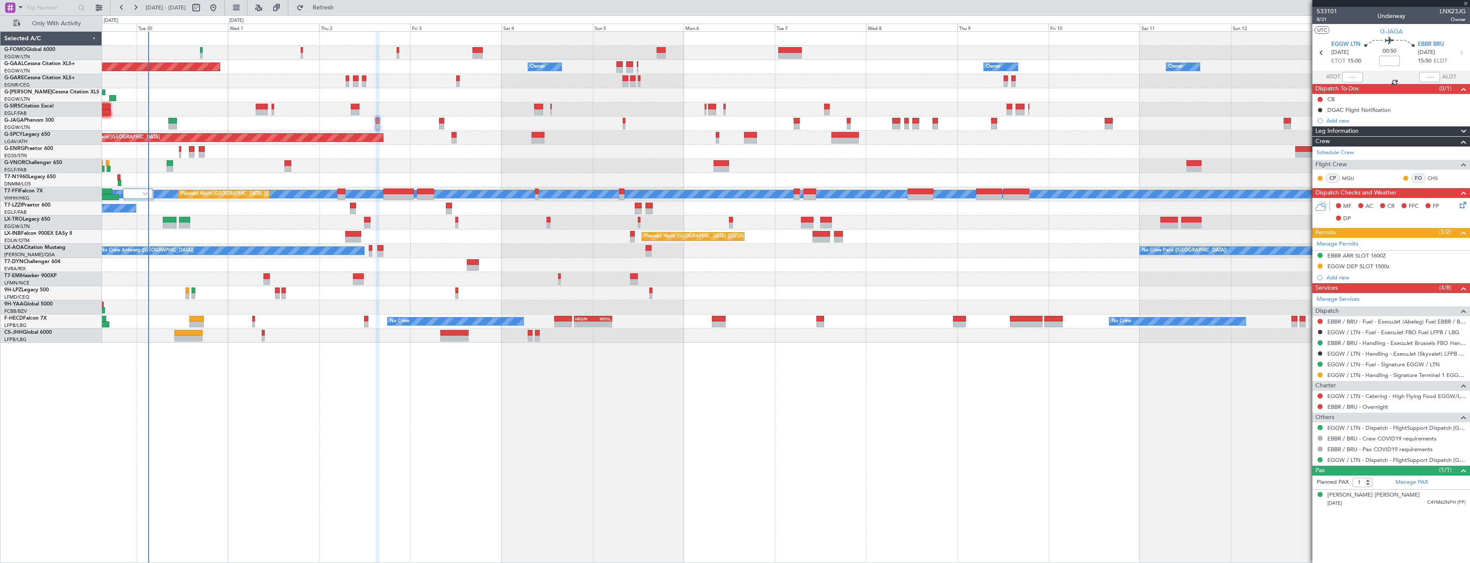
type input "+00:10"
type input "2"
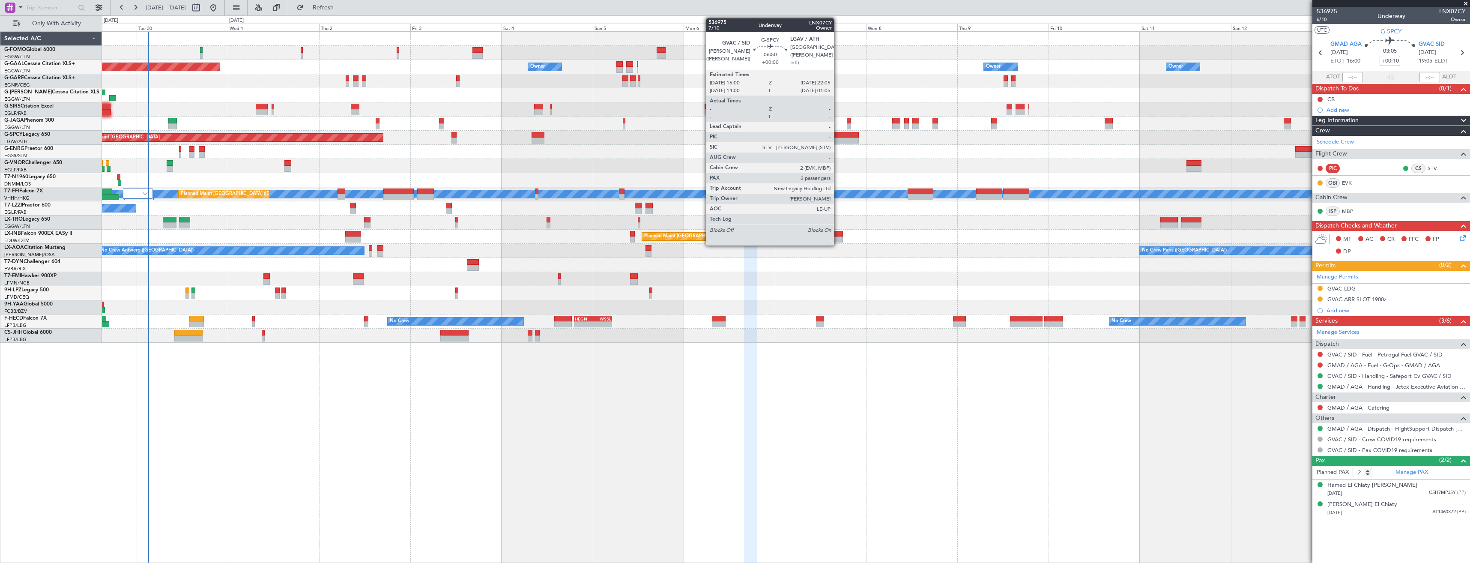
click at [838, 140] on div at bounding box center [845, 141] width 27 height 6
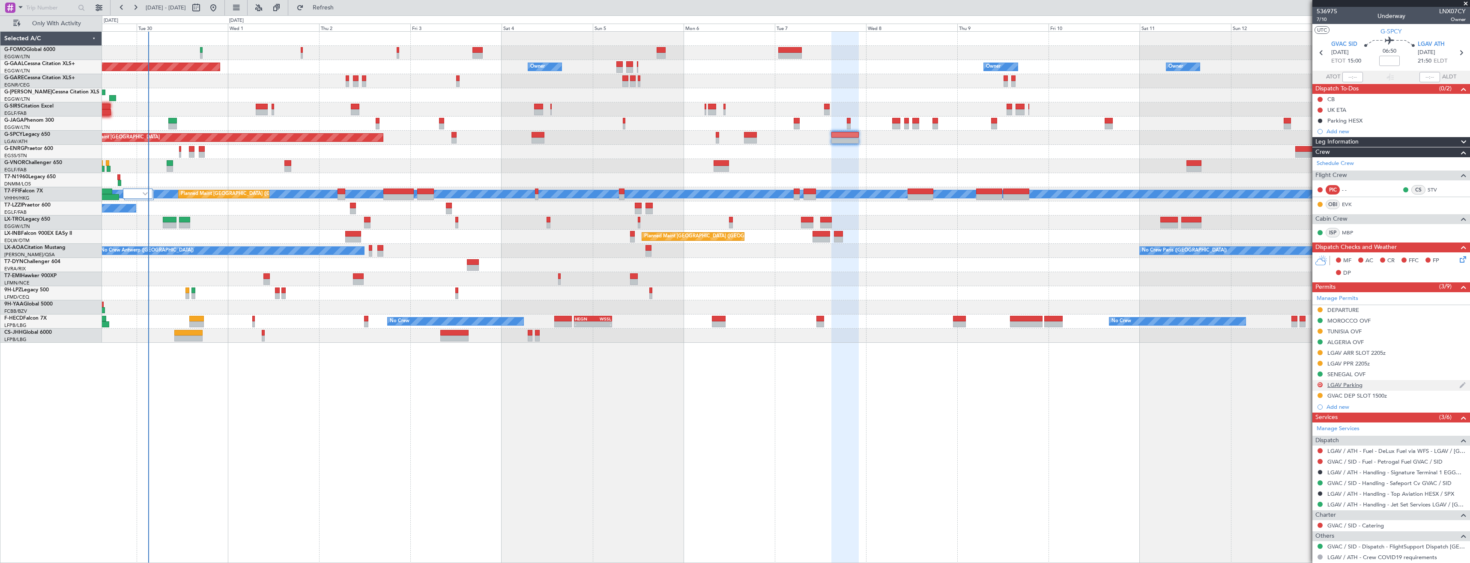
click at [1356, 385] on div "LGAV Parking" at bounding box center [1345, 384] width 35 height 7
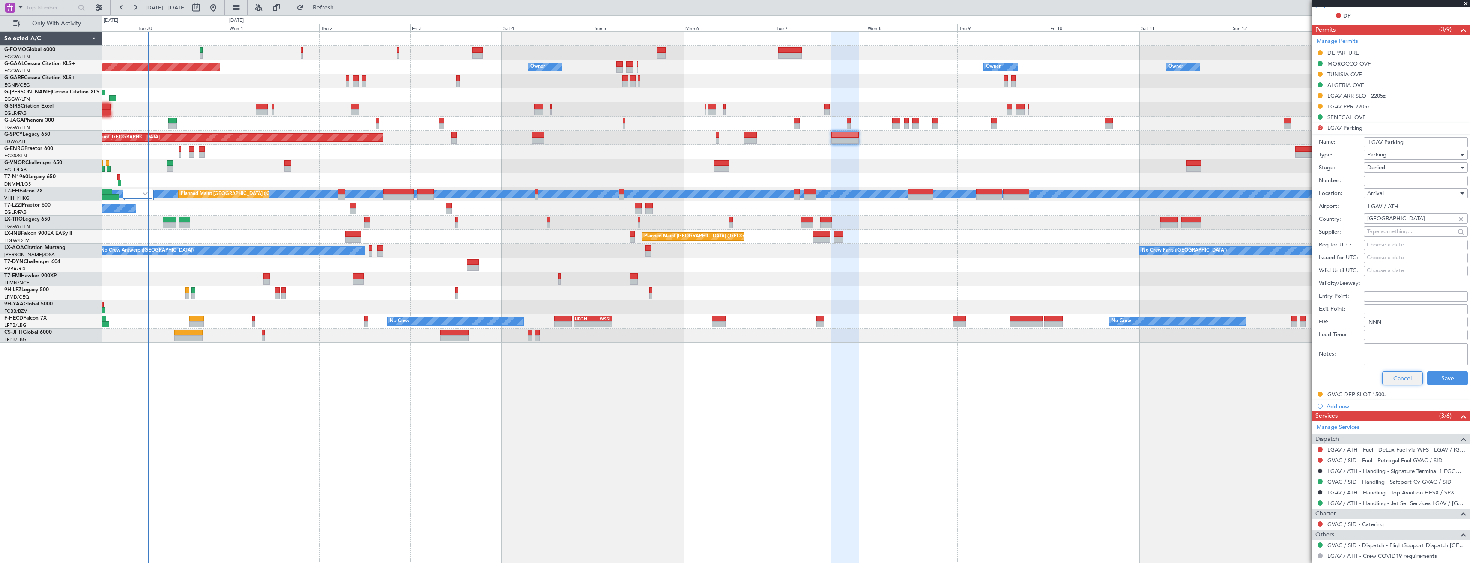
click at [1392, 374] on button "Cancel" at bounding box center [1403, 378] width 41 height 14
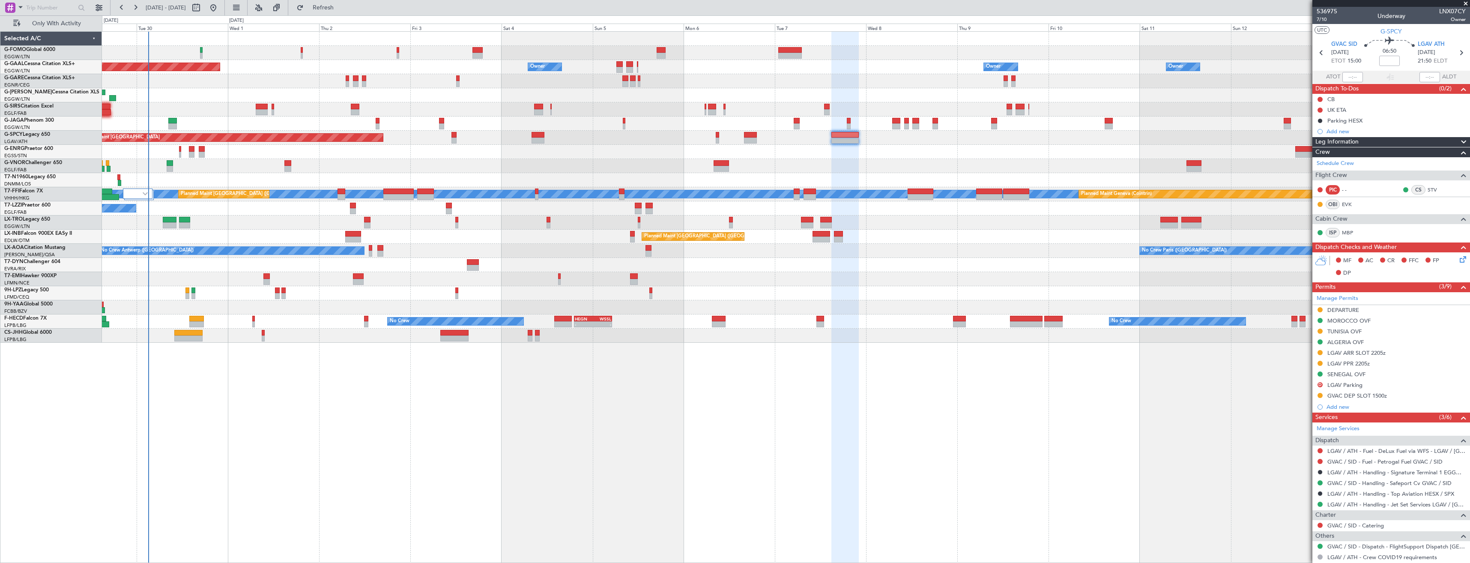
click at [1464, 3] on span at bounding box center [1466, 4] width 9 height 8
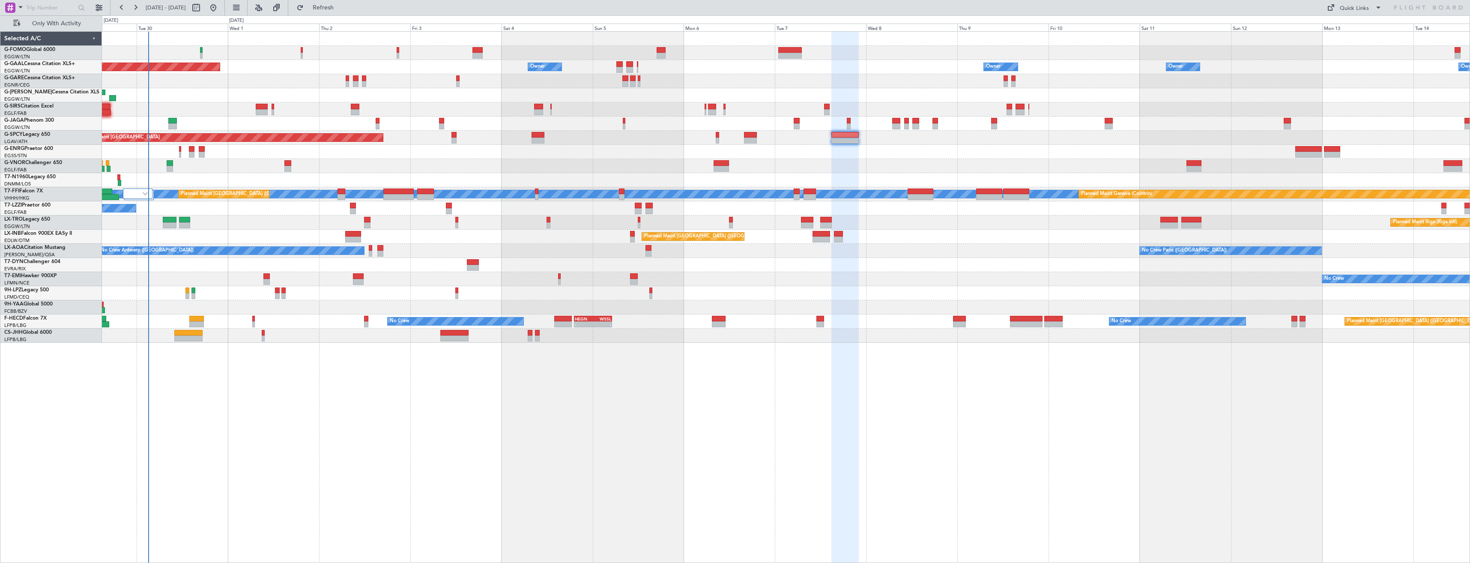
type input "0"
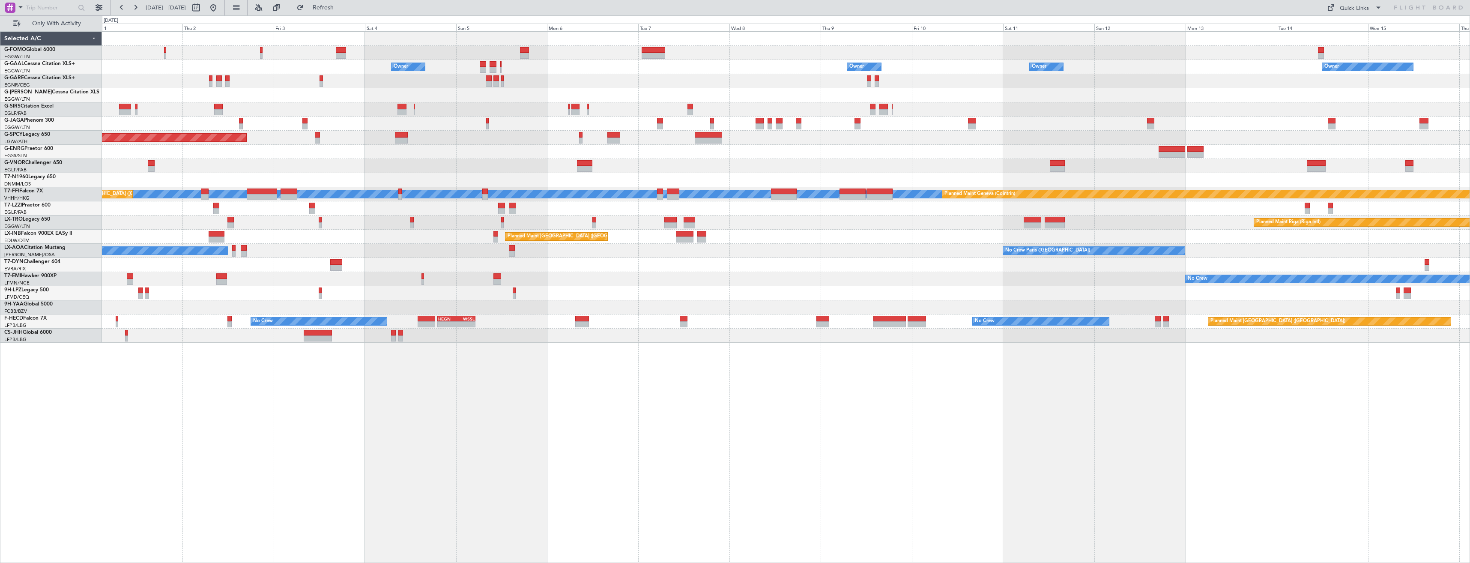
click at [215, 80] on div at bounding box center [786, 81] width 1368 height 14
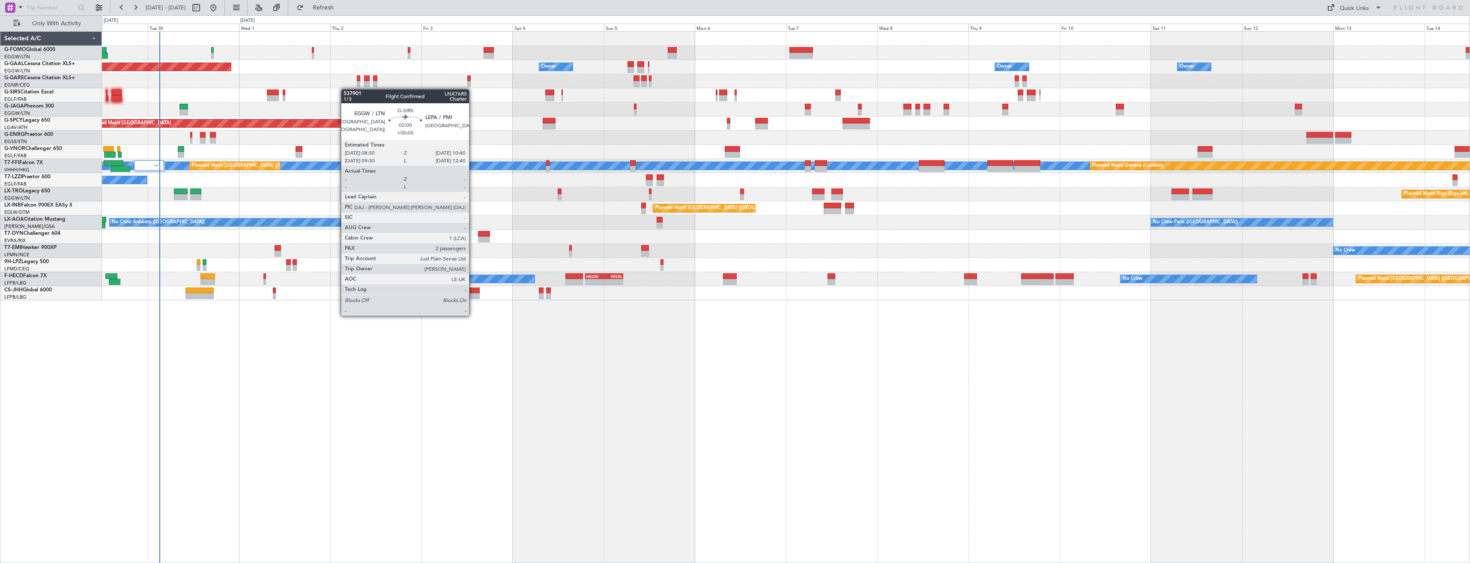
click at [363, 90] on div "Owner Owner Owner Owner Planned Maint Dusseldorf Owner No Crew Planned Maint Lo…" at bounding box center [786, 166] width 1368 height 269
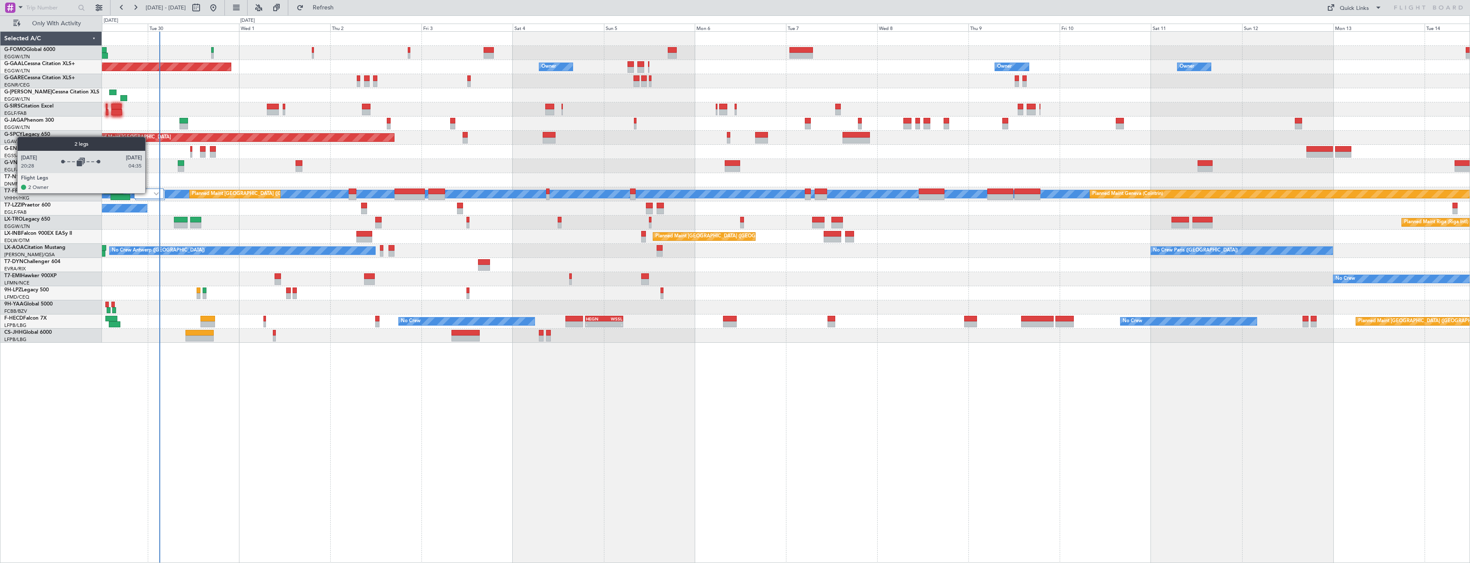
click at [149, 193] on div at bounding box center [149, 194] width 30 height 10
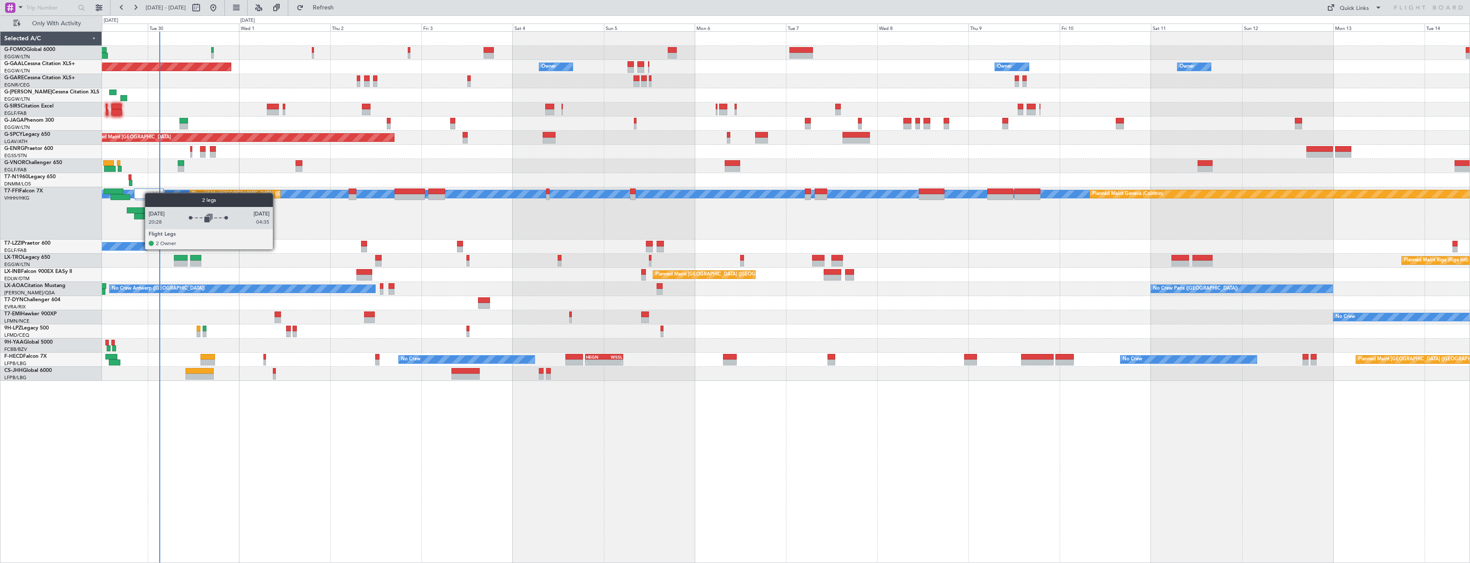
click at [149, 193] on div at bounding box center [149, 194] width 30 height 10
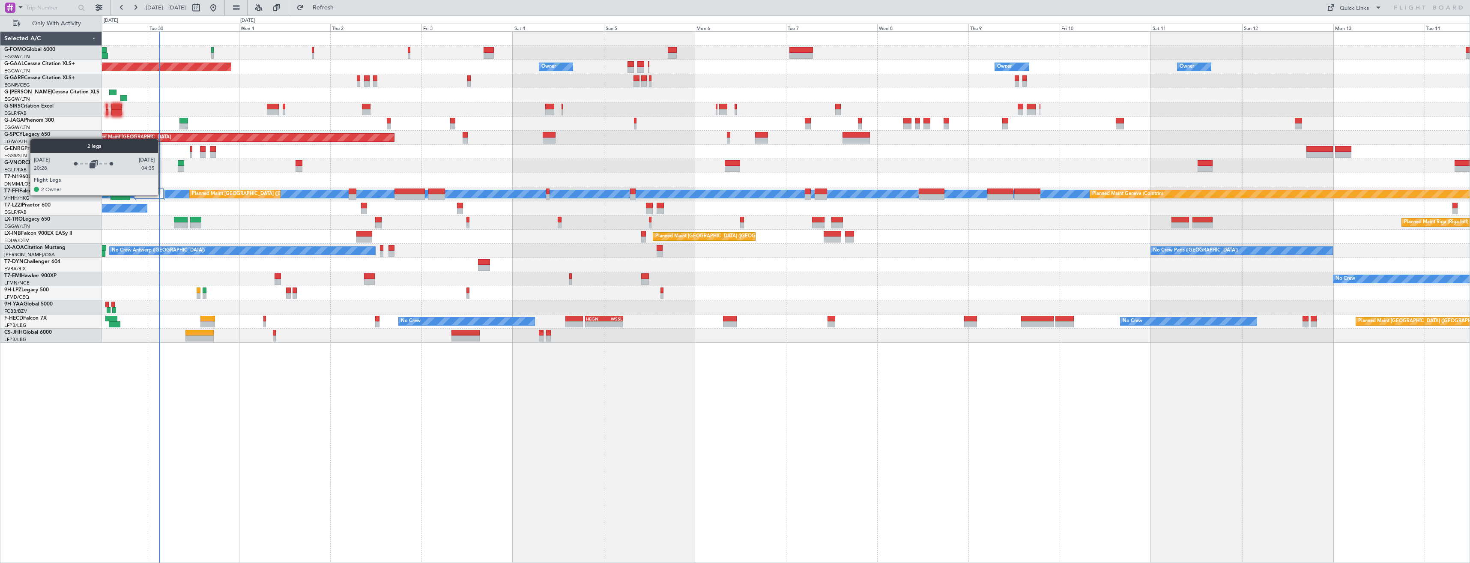
click at [162, 195] on div at bounding box center [149, 194] width 30 height 10
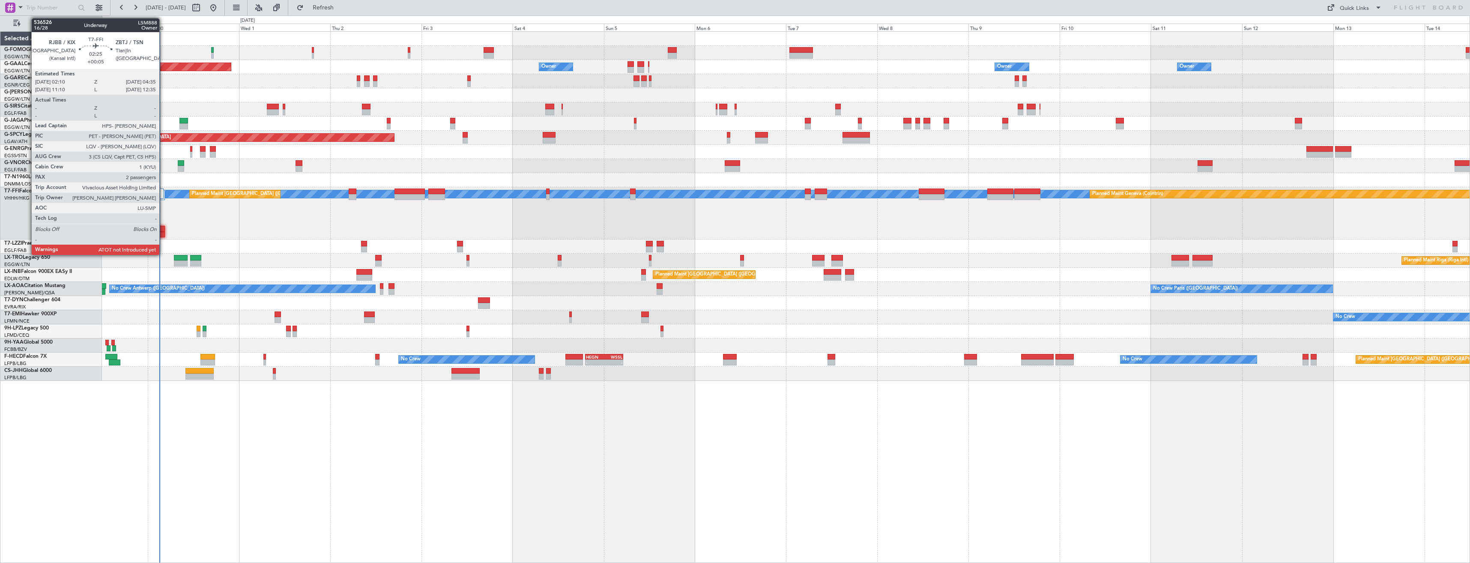
click at [163, 232] on div at bounding box center [160, 235] width 9 height 6
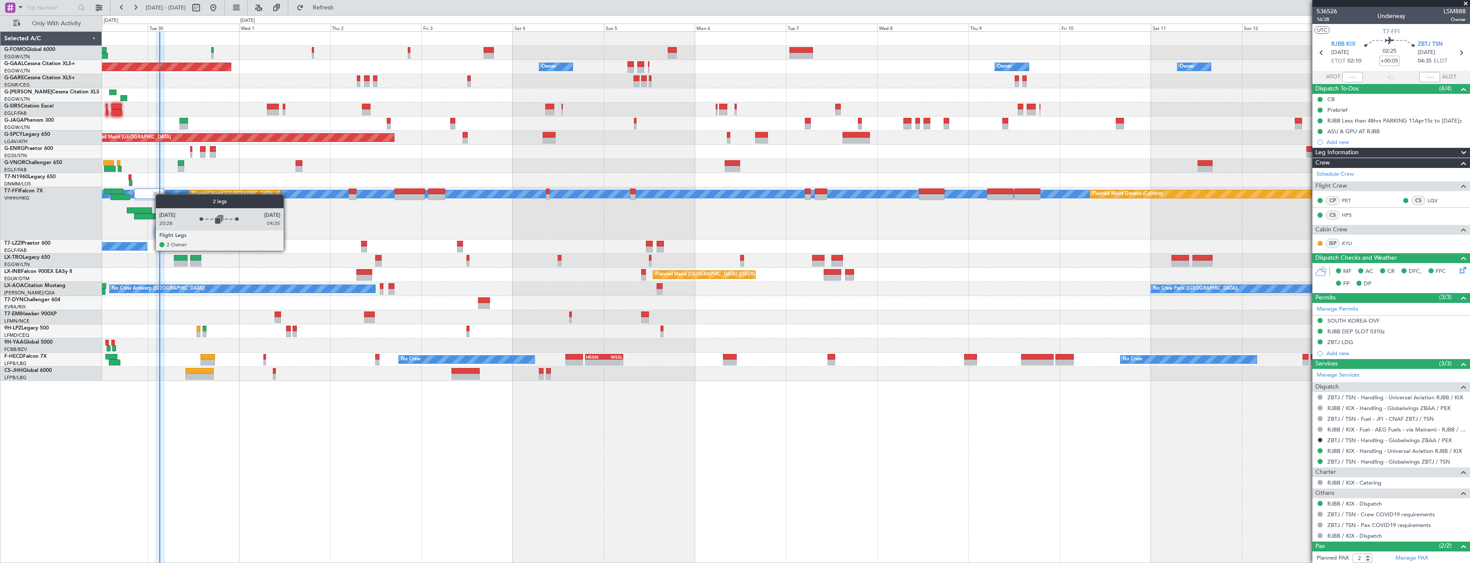
click at [160, 194] on div at bounding box center [149, 194] width 30 height 10
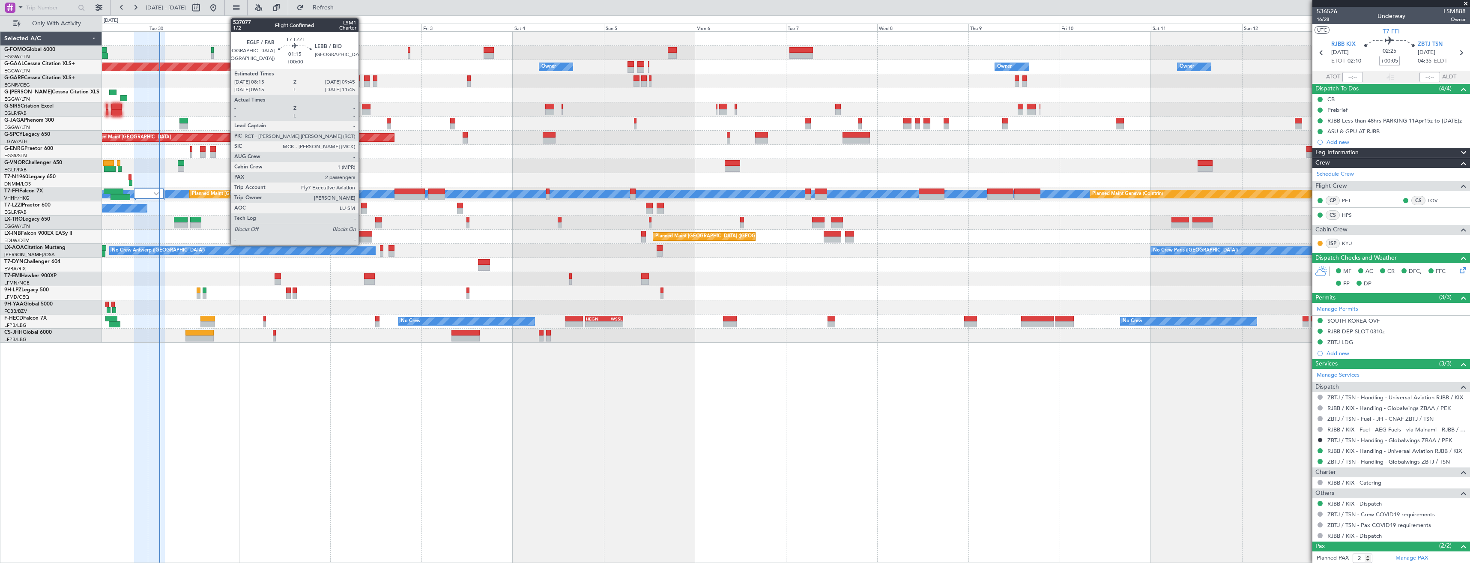
click at [362, 209] on div at bounding box center [364, 211] width 6 height 6
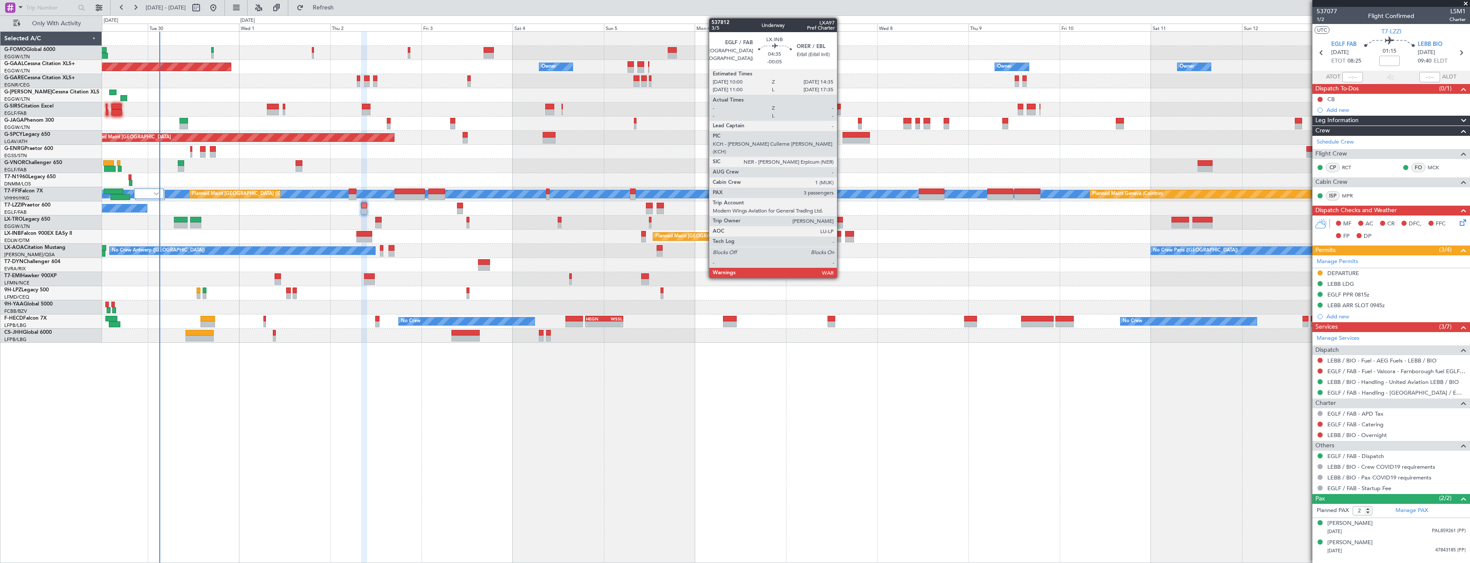
click at [841, 239] on div at bounding box center [833, 240] width 18 height 6
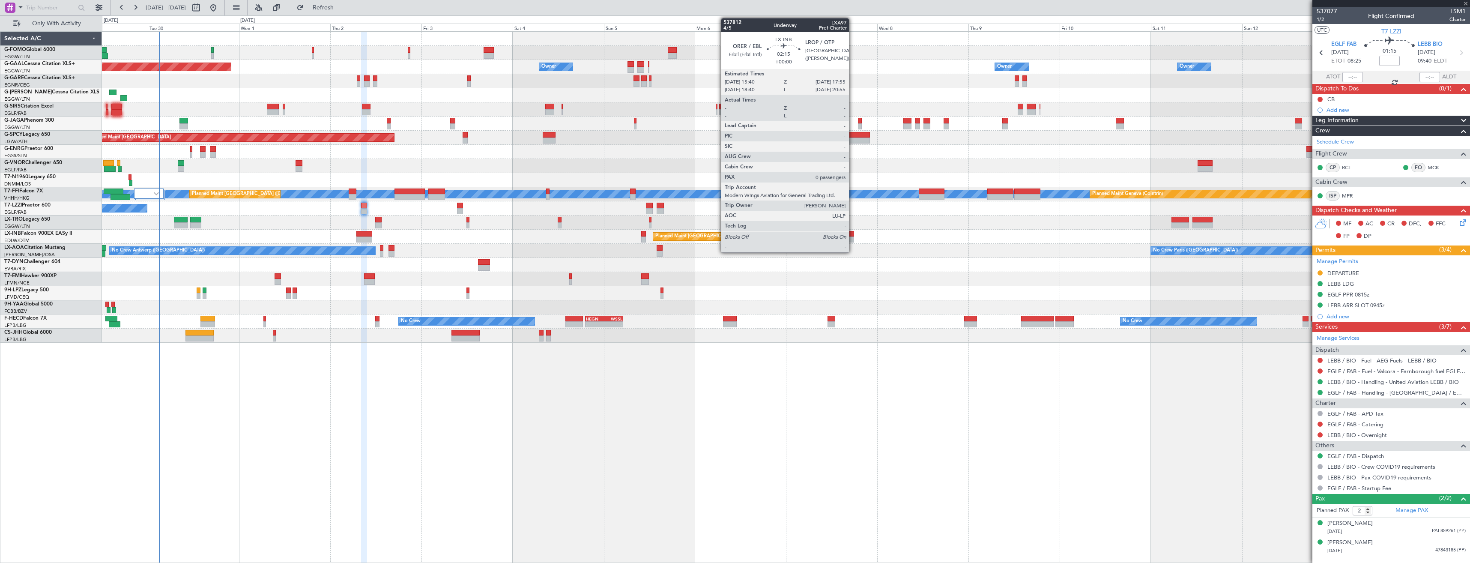
type input "-00:05"
type input "3"
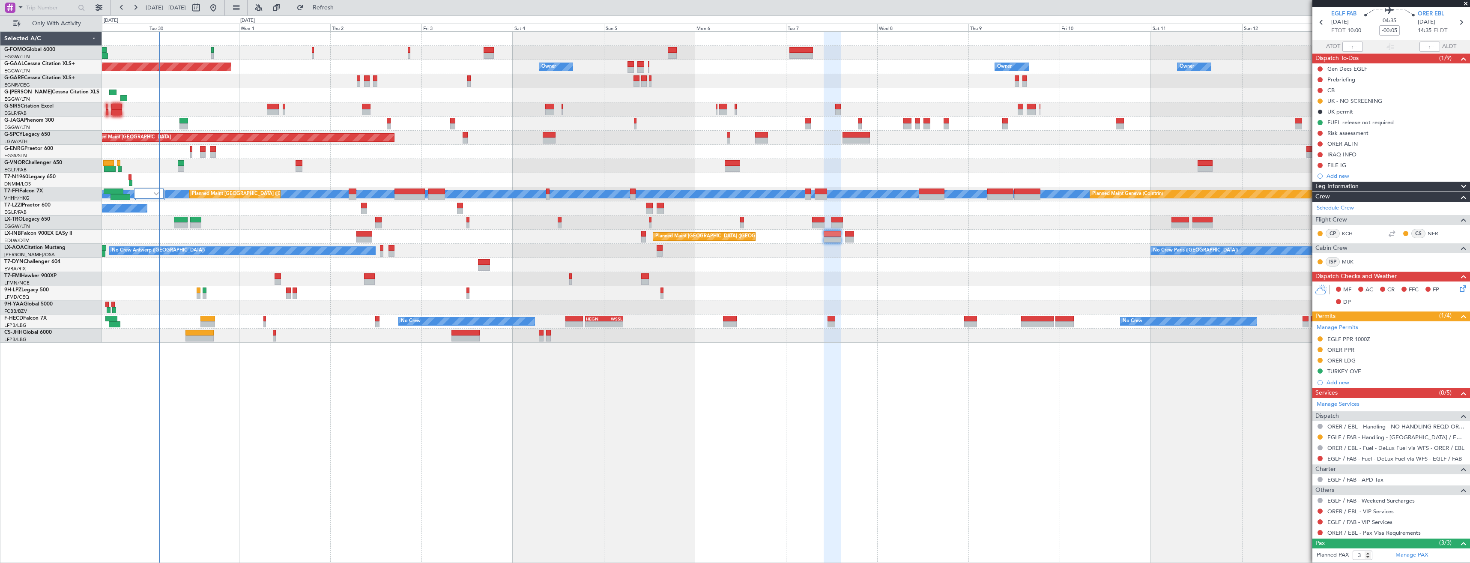
scroll to position [43, 0]
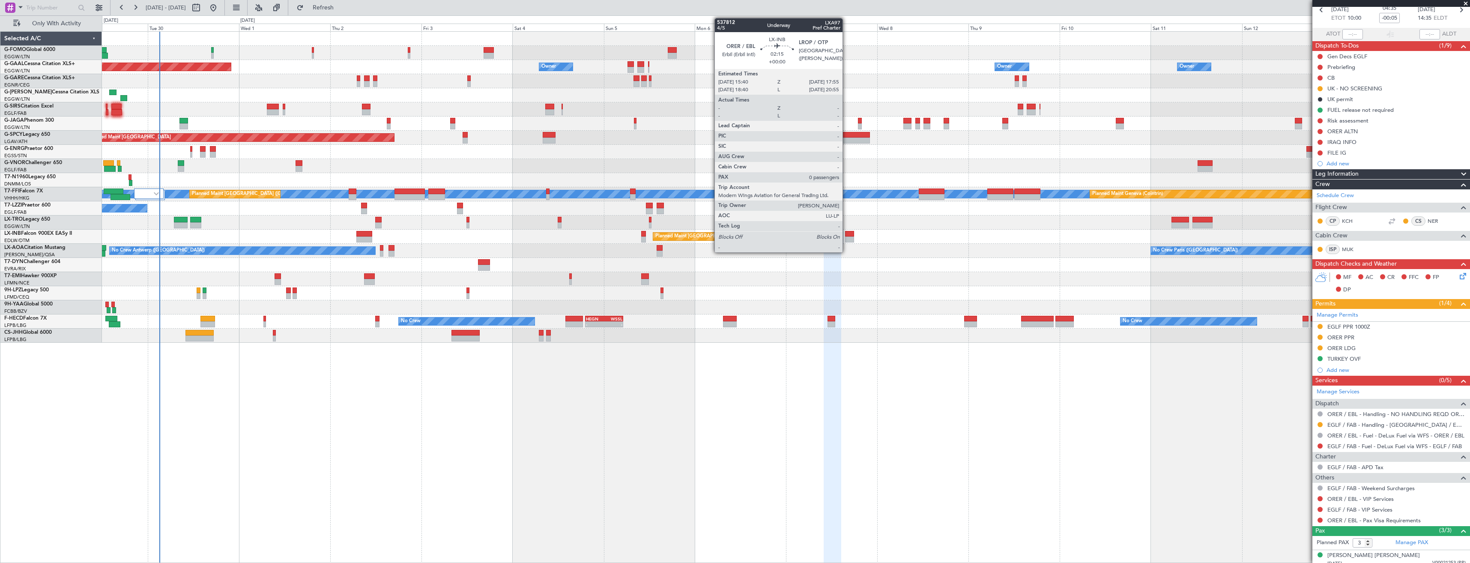
click at [847, 240] on div at bounding box center [849, 240] width 9 height 6
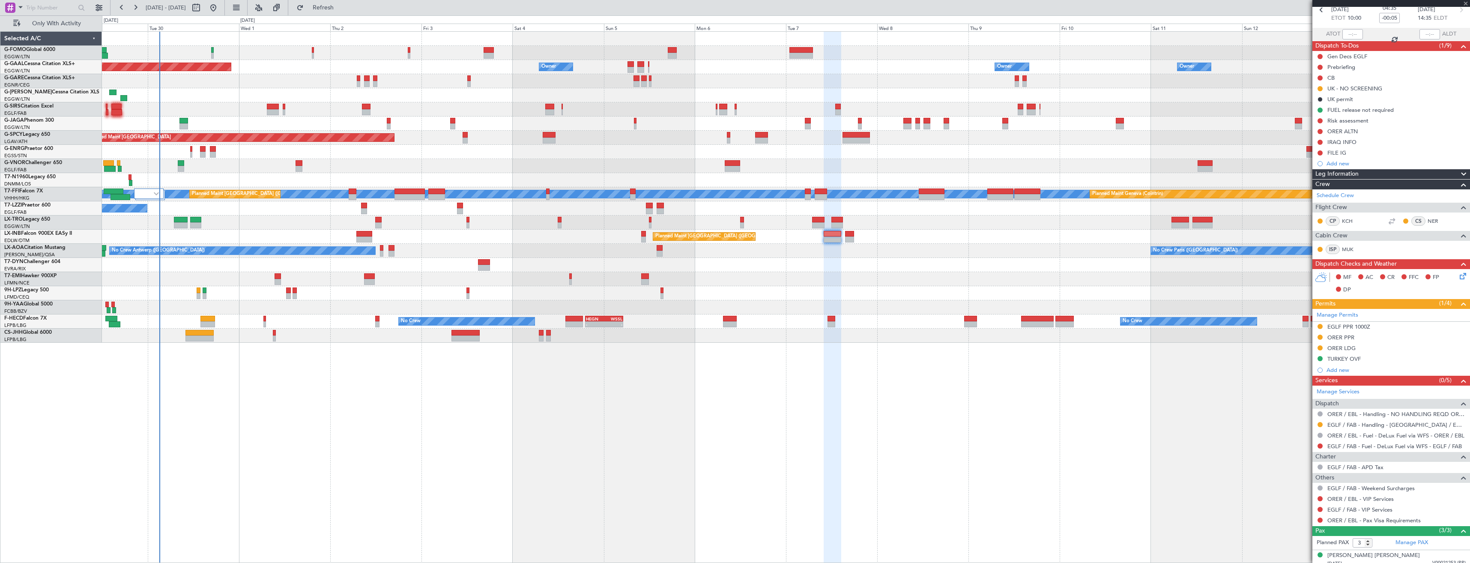
type input "0"
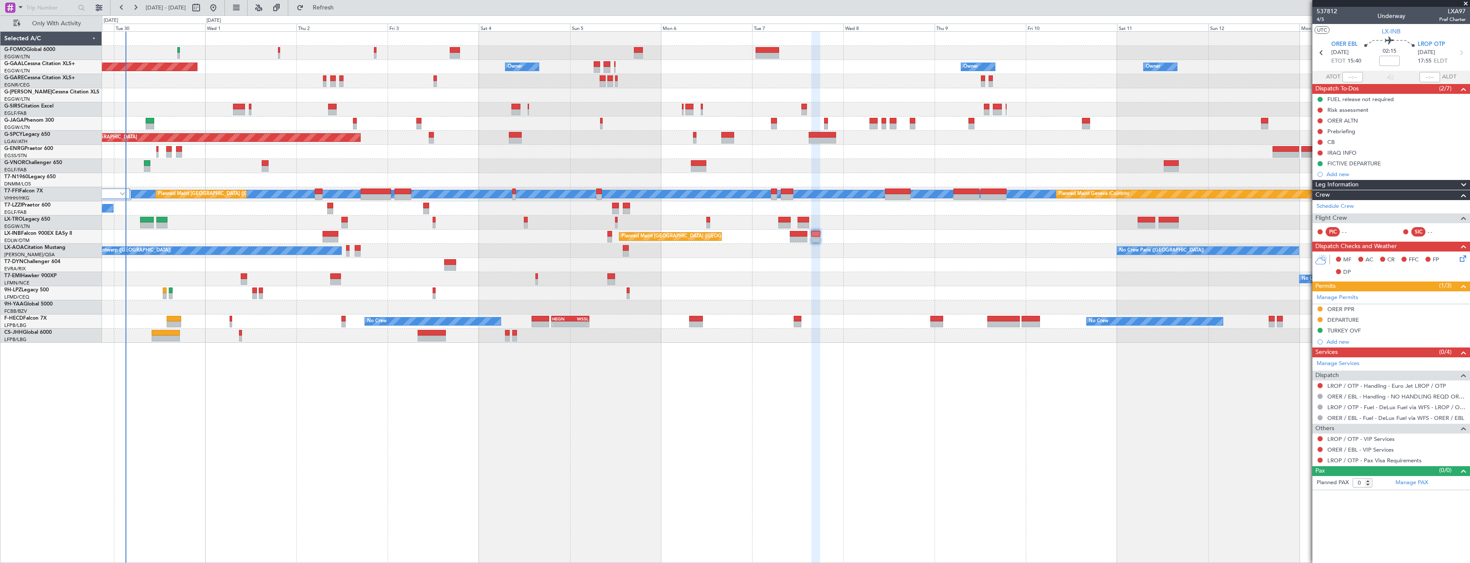
click at [185, 268] on div at bounding box center [786, 265] width 1368 height 14
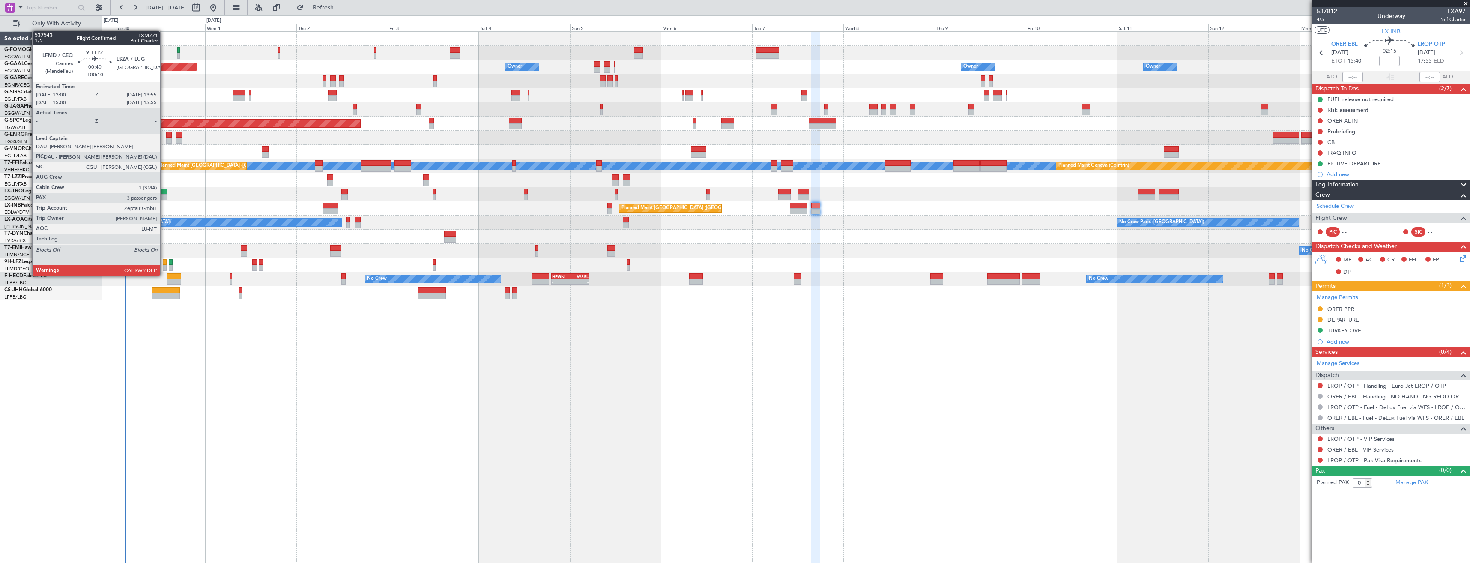
click at [164, 267] on div at bounding box center [165, 268] width 4 height 6
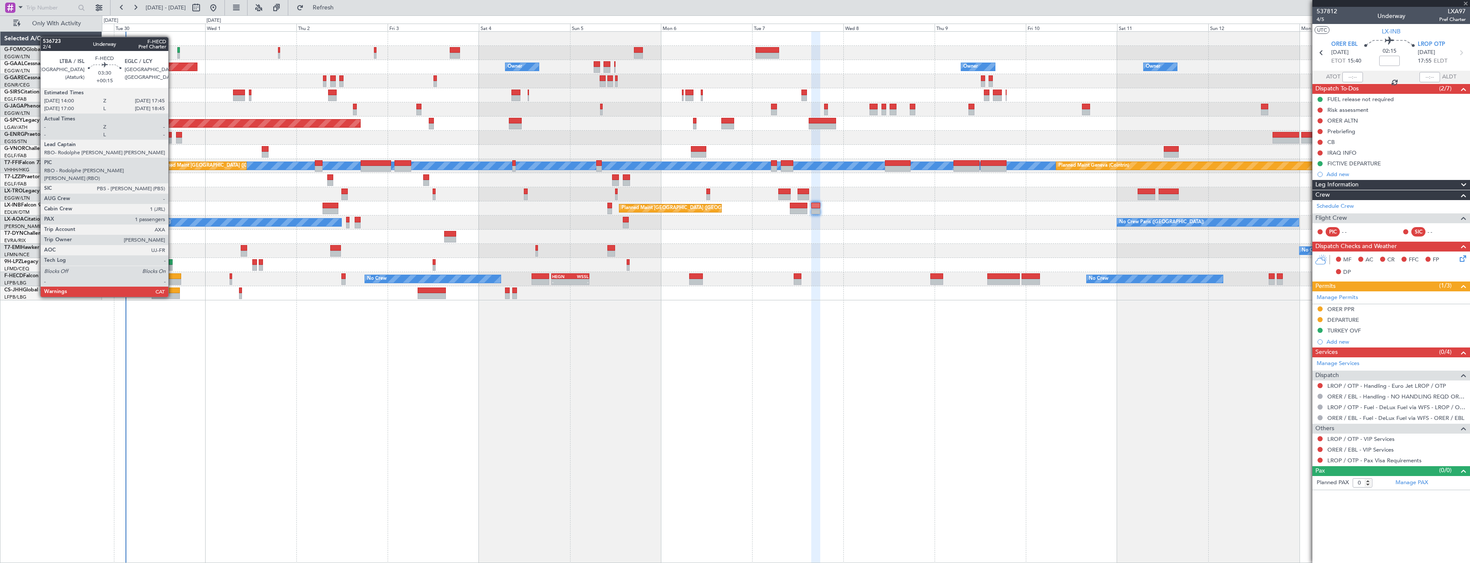
type input "+00:10"
type input "3"
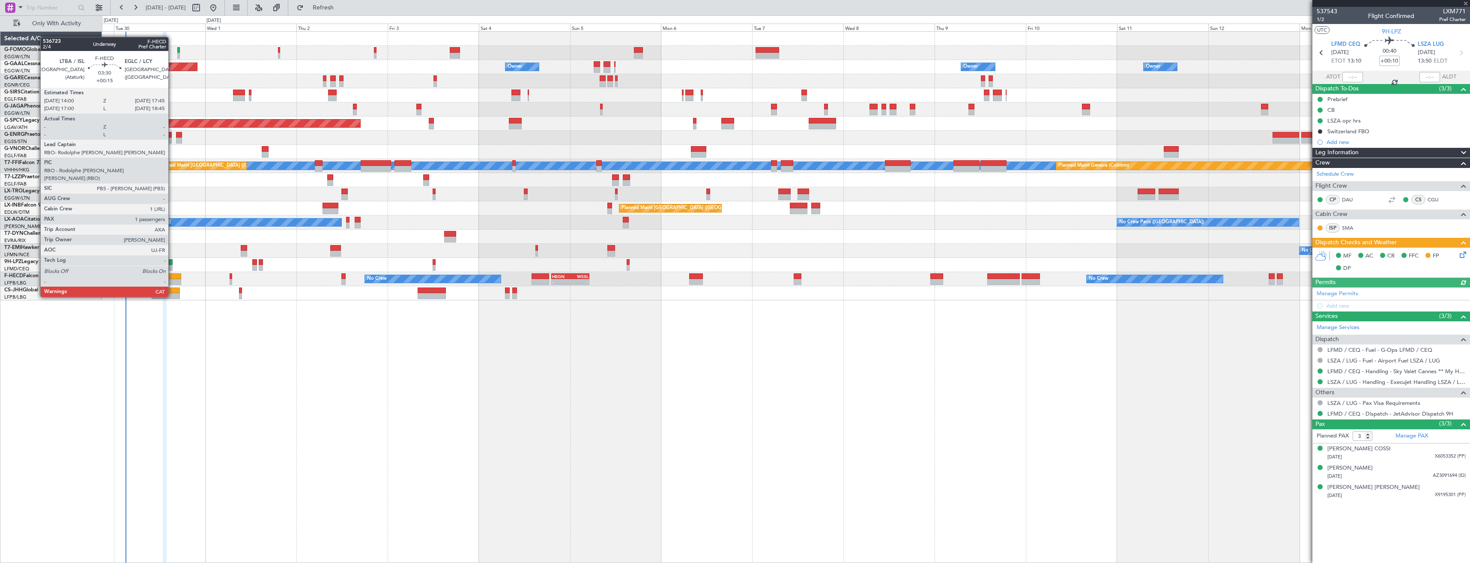
click at [172, 273] on div at bounding box center [174, 276] width 15 height 6
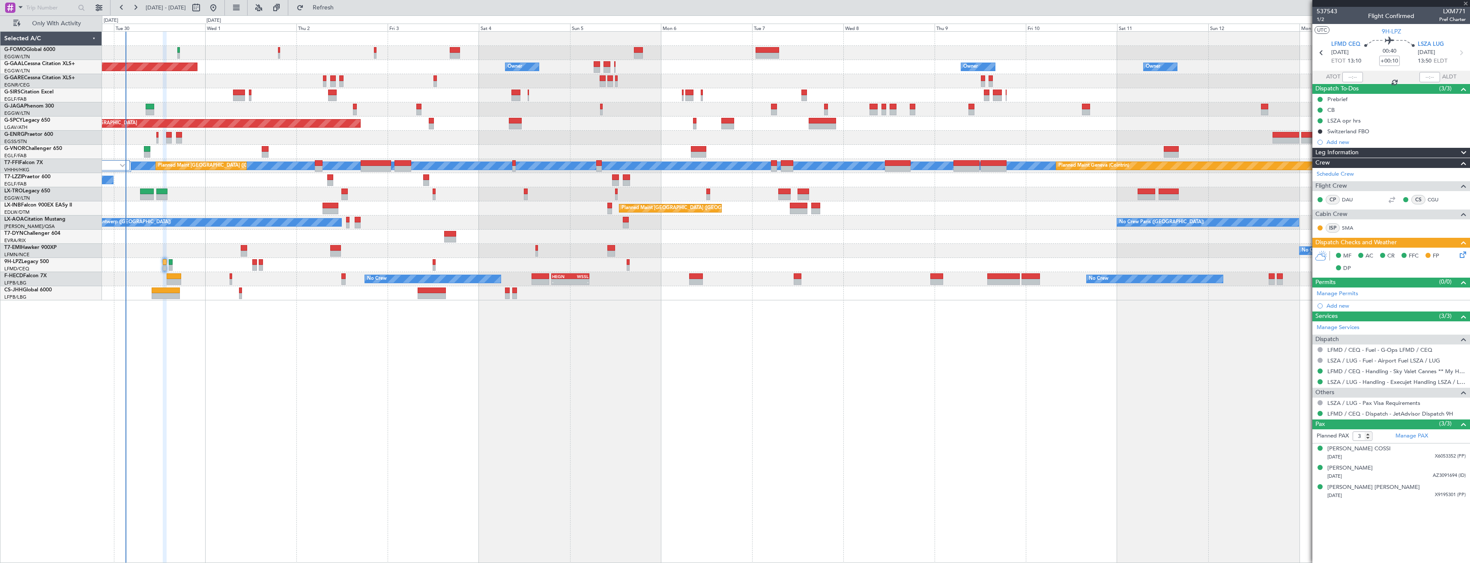
type input "+00:15"
type input "1"
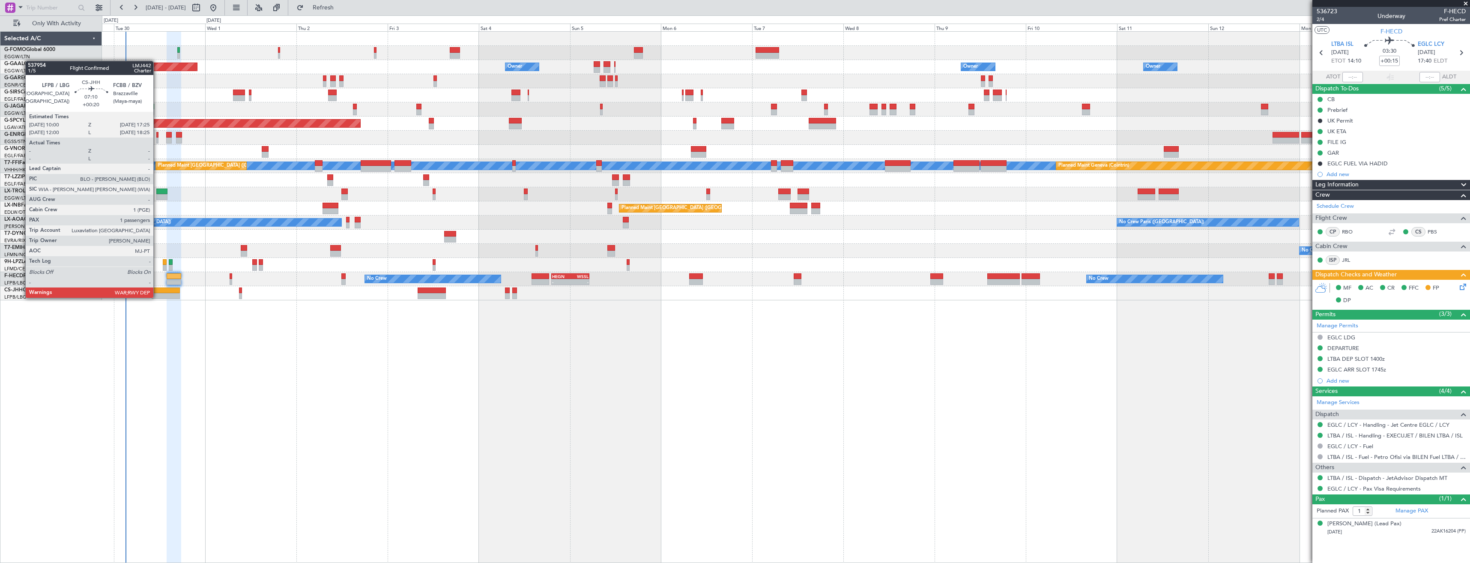
click at [157, 297] on div at bounding box center [166, 296] width 28 height 6
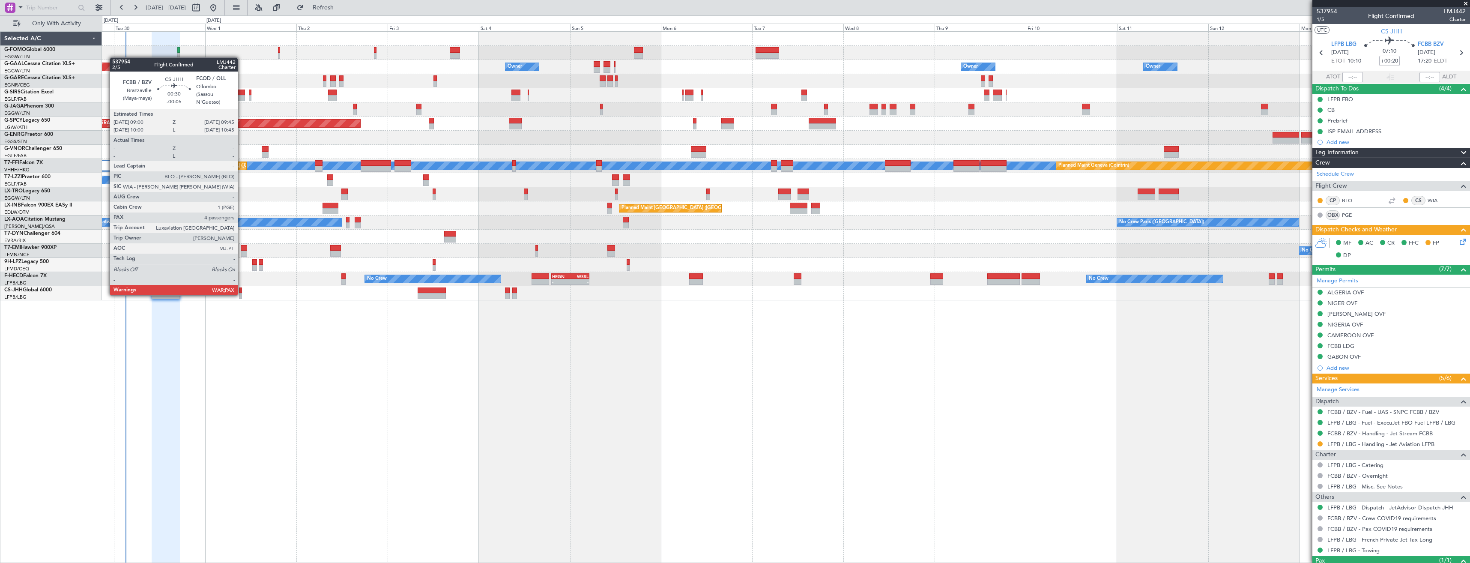
click at [242, 294] on div at bounding box center [240, 296] width 3 height 6
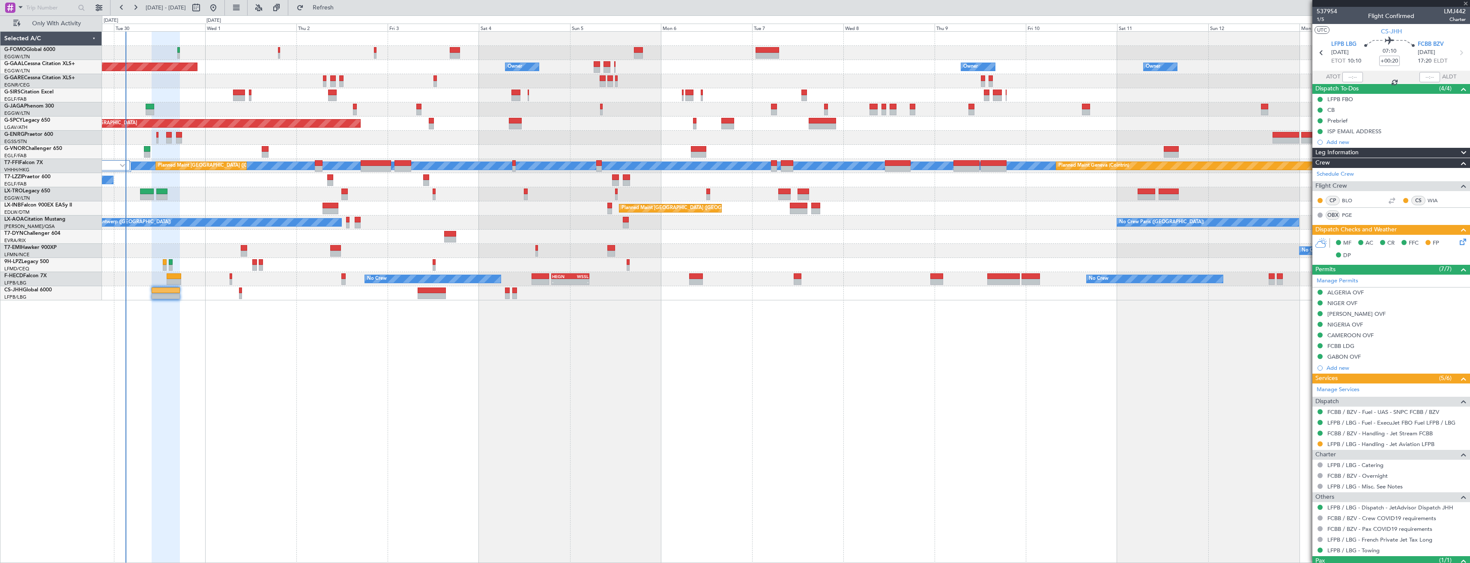
type input "-00:05"
type input "5"
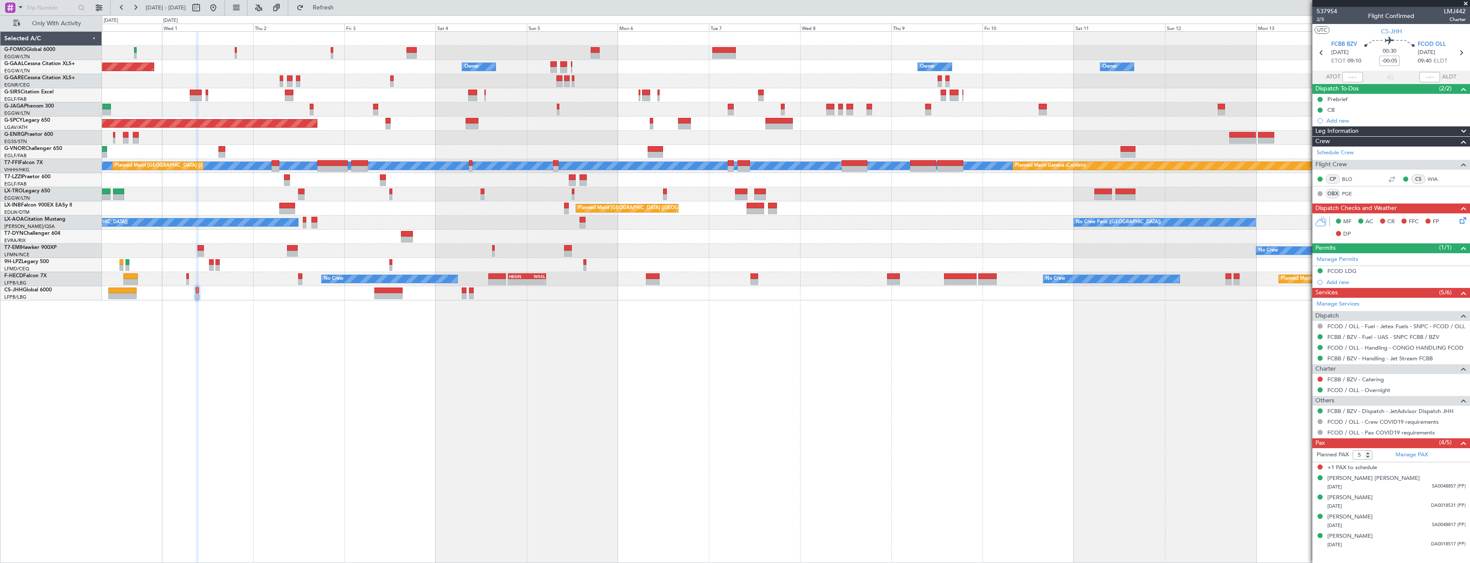
click at [117, 55] on div at bounding box center [786, 53] width 1368 height 14
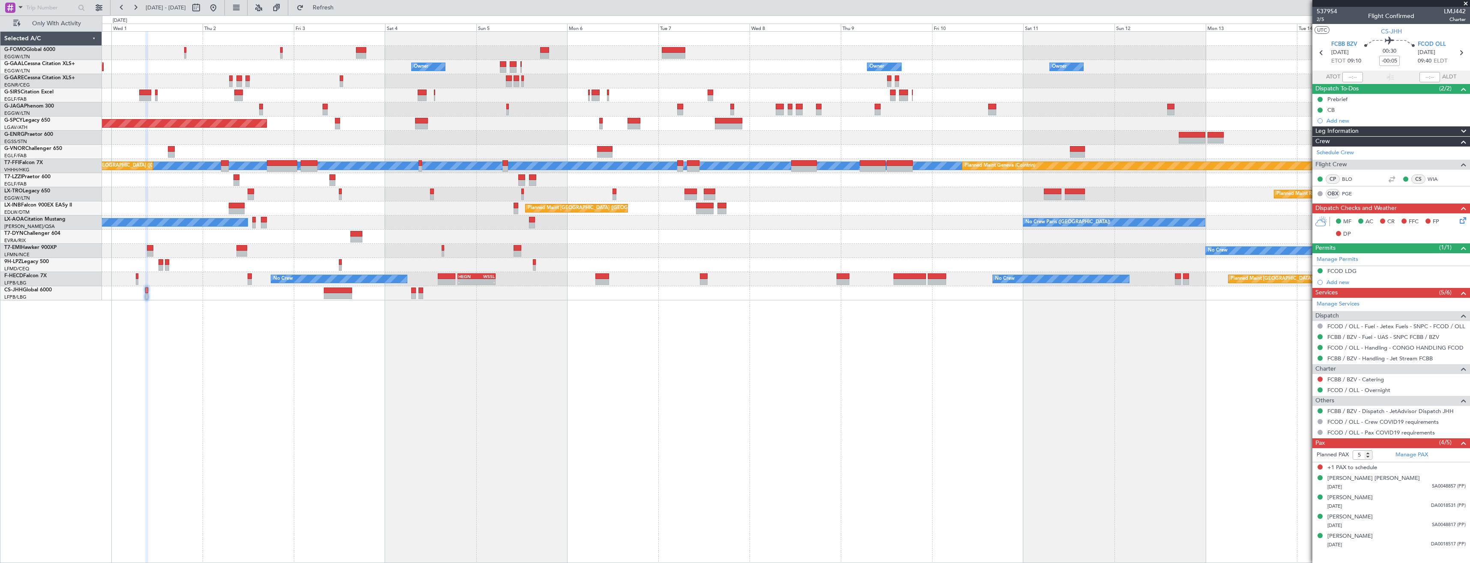
click at [102, 71] on div "Planned Maint Dusseldorf Owner Owner Owner Owner Owner No Crew Owner Planned Ma…" at bounding box center [735, 289] width 1470 height 548
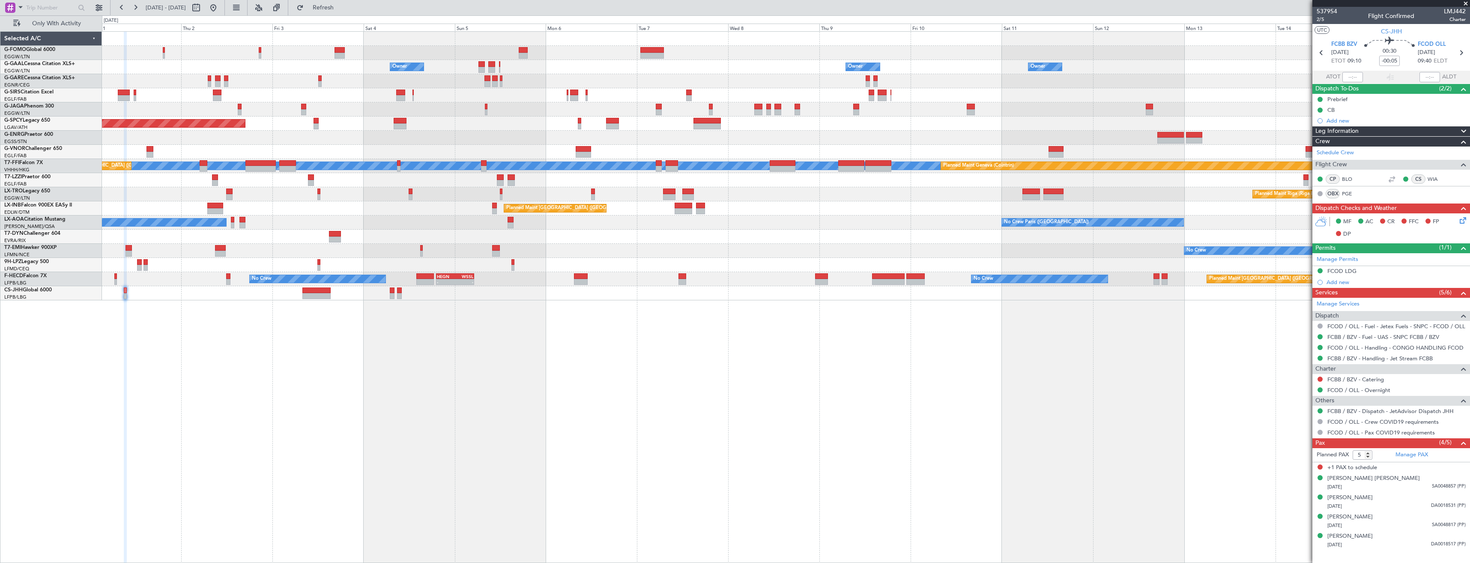
click at [108, 72] on div "Owner Owner Owner Owner Owner No Crew Owner Planned Maint Dusseldorf" at bounding box center [786, 67] width 1368 height 14
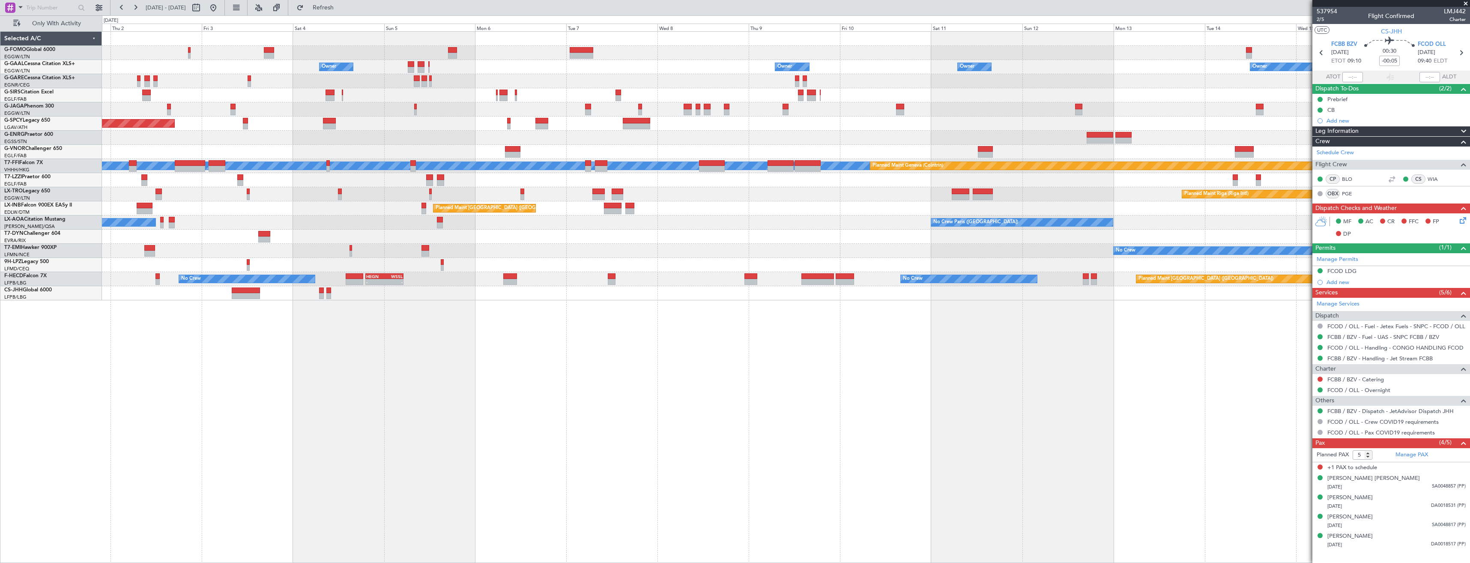
click at [92, 75] on div "Owner Owner Owner Owner Owner No Crew Owner Planned Maint Dusseldorf Planned Ma…" at bounding box center [735, 289] width 1470 height 548
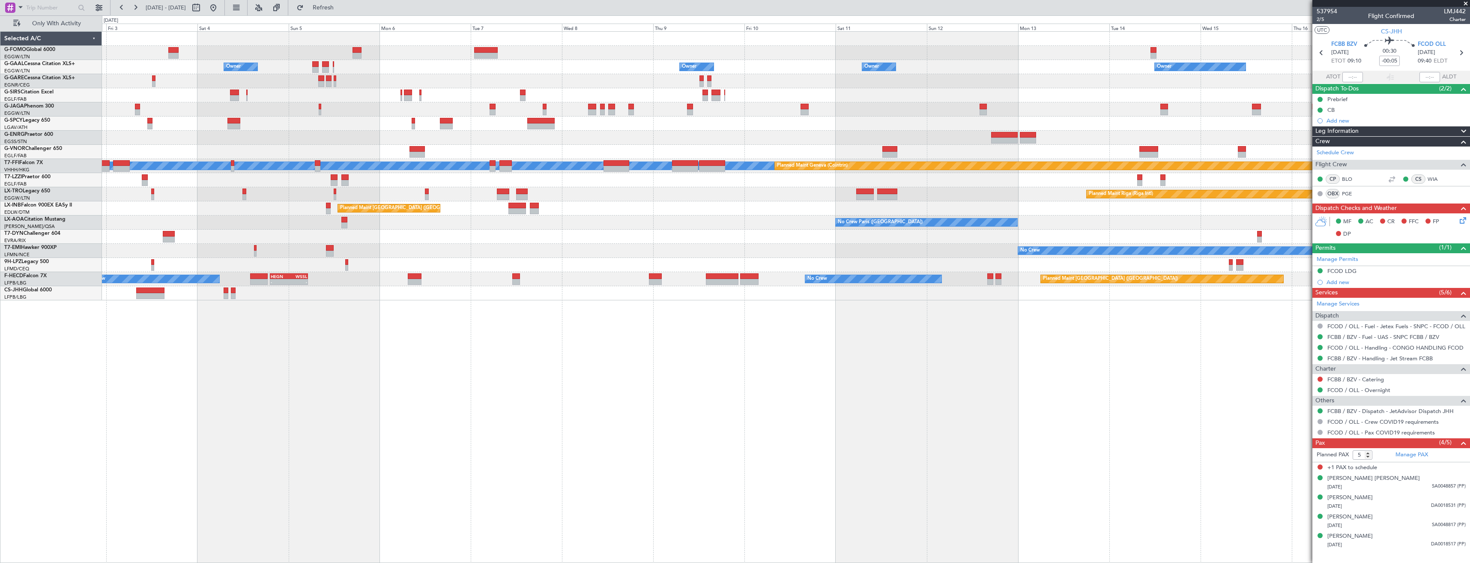
click at [107, 78] on div "Owner Owner Owner Owner Owner No Crew Owner Planned Maint Dusseldorf Planned Ma…" at bounding box center [786, 166] width 1368 height 269
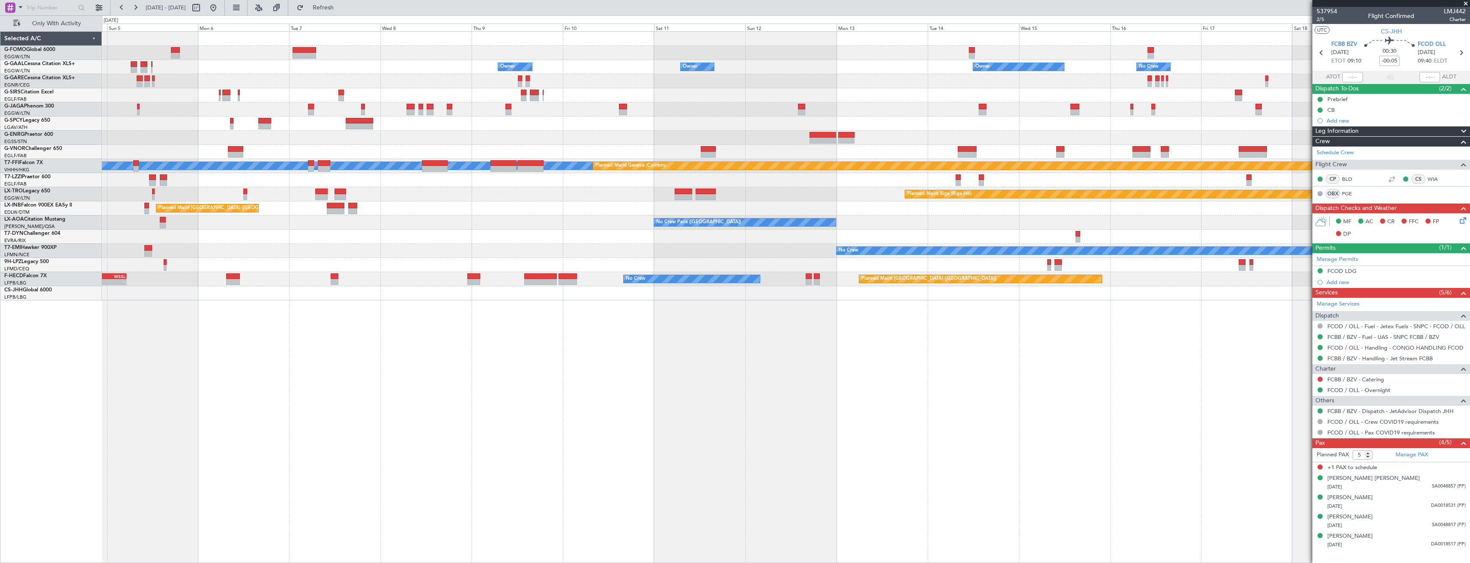
click at [176, 109] on div at bounding box center [786, 109] width 1368 height 14
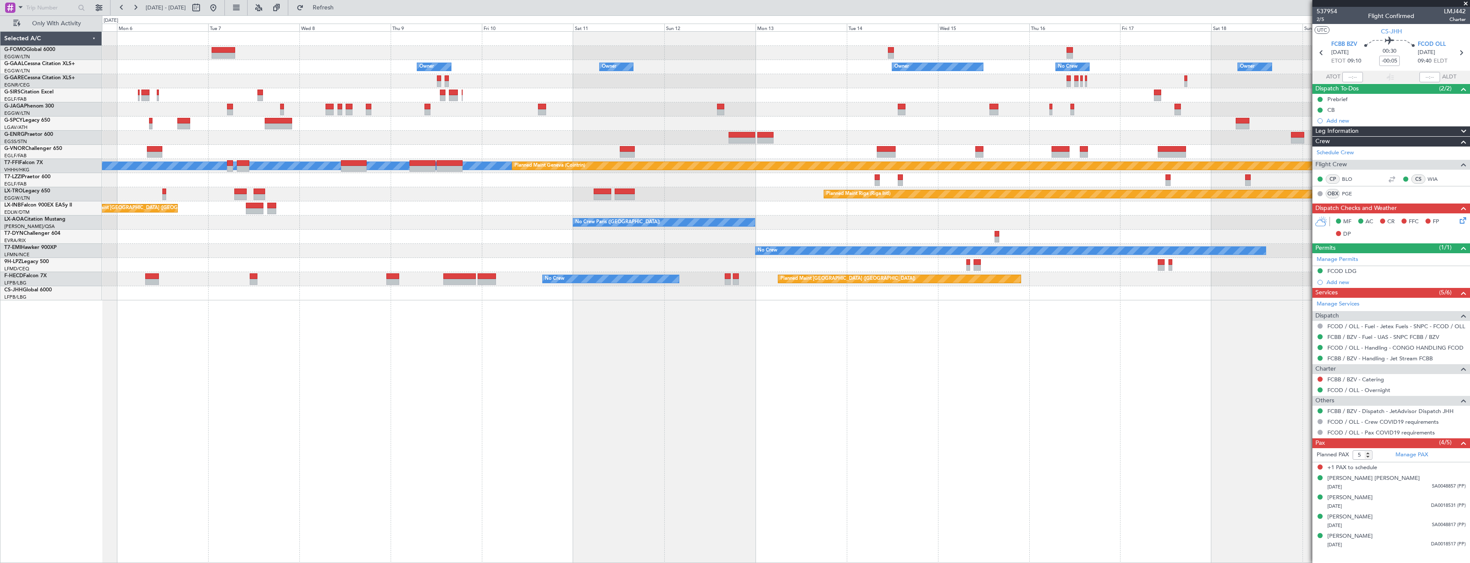
click at [168, 124] on div "Planned Maint [GEOGRAPHIC_DATA]" at bounding box center [786, 124] width 1368 height 14
